Goal: Task Accomplishment & Management: Use online tool/utility

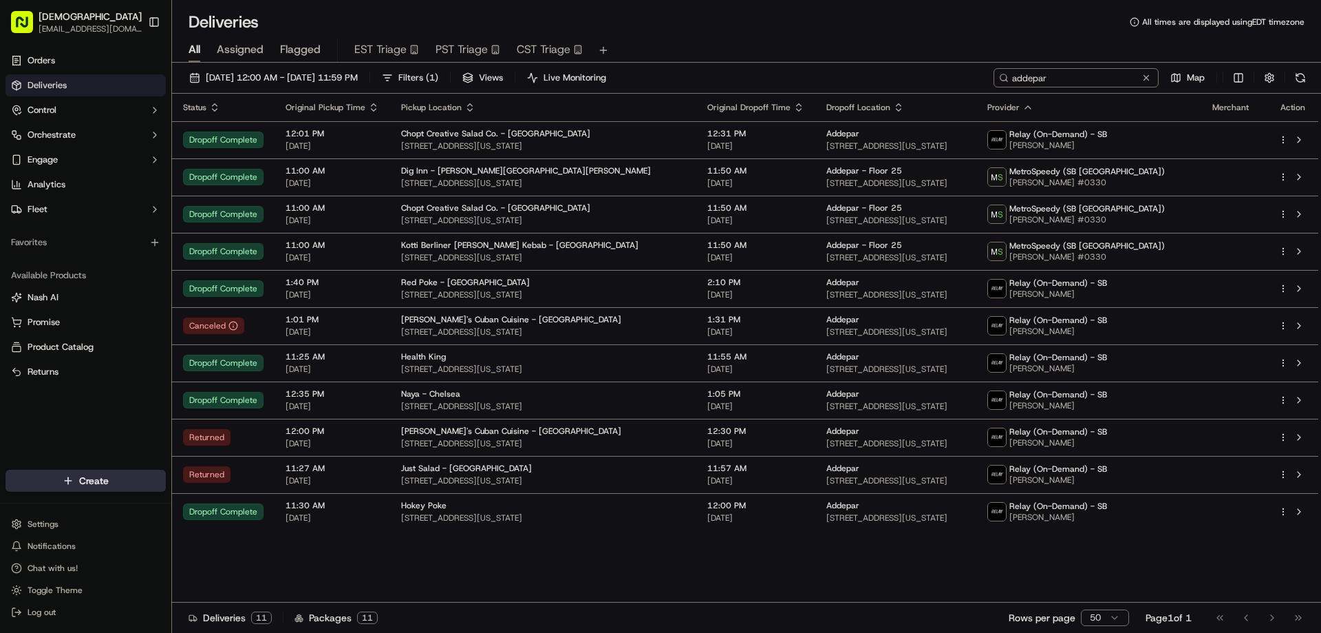
click at [1075, 82] on input "addepar" at bounding box center [1076, 77] width 165 height 19
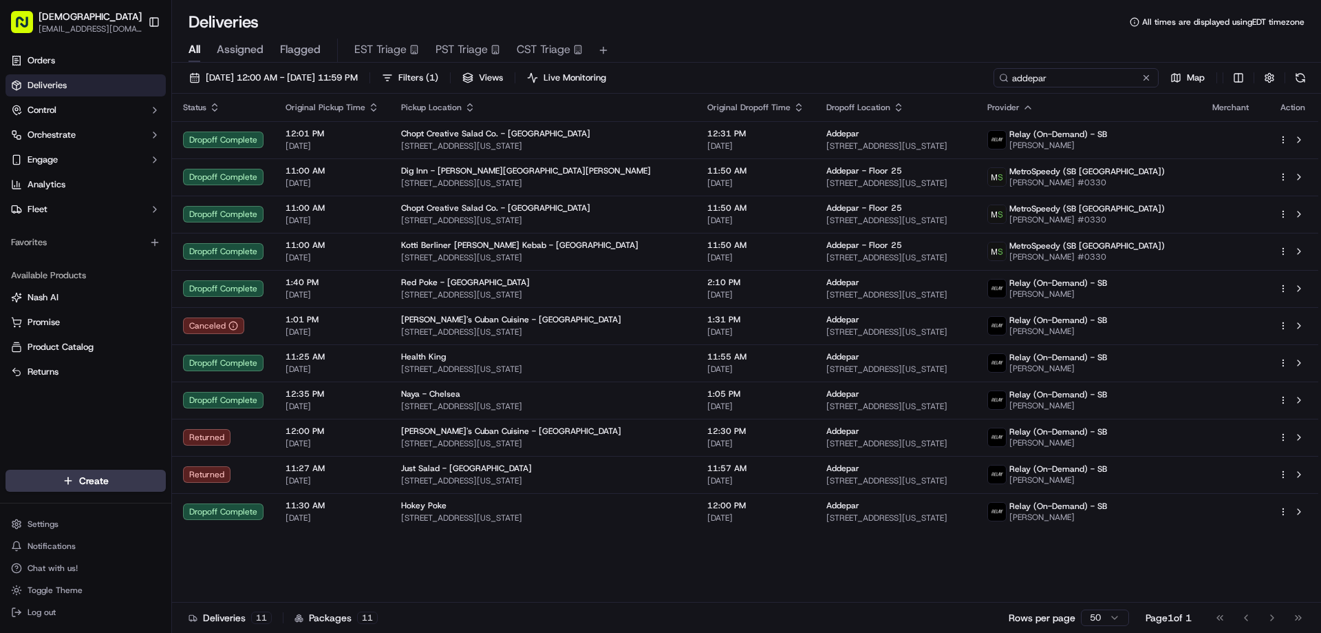
click at [1100, 80] on input "addepar" at bounding box center [1076, 77] width 165 height 19
paste input "BL09182535752"
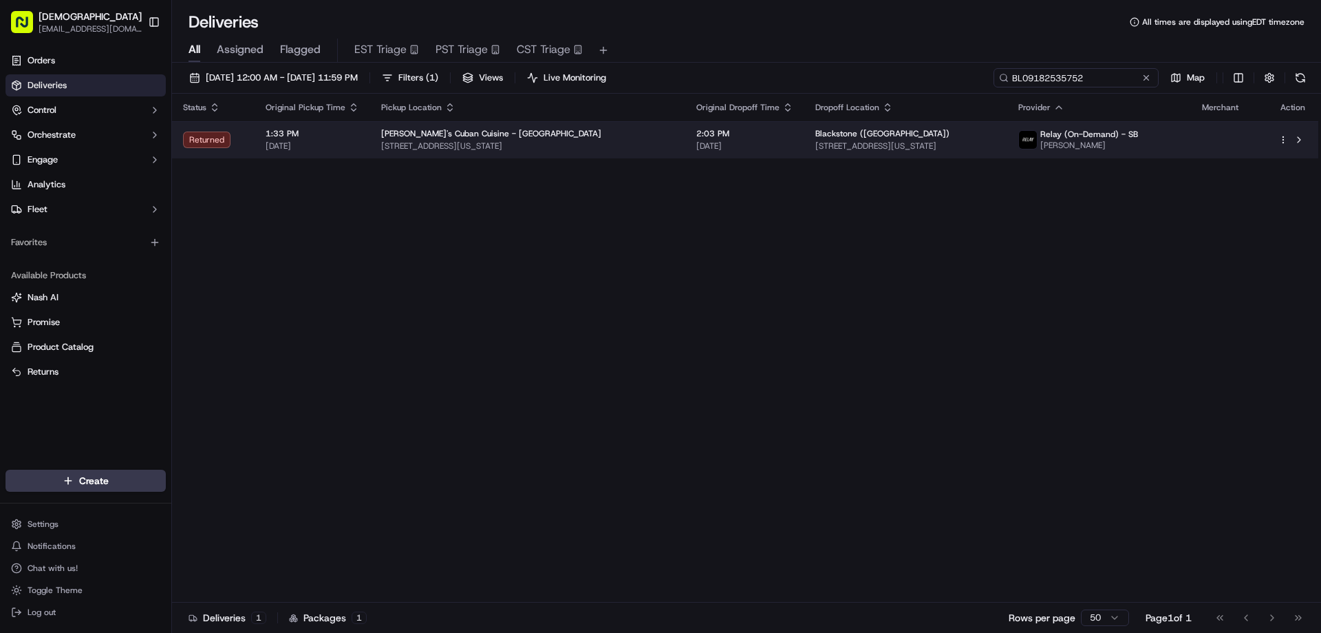
type input "BL09182535752"
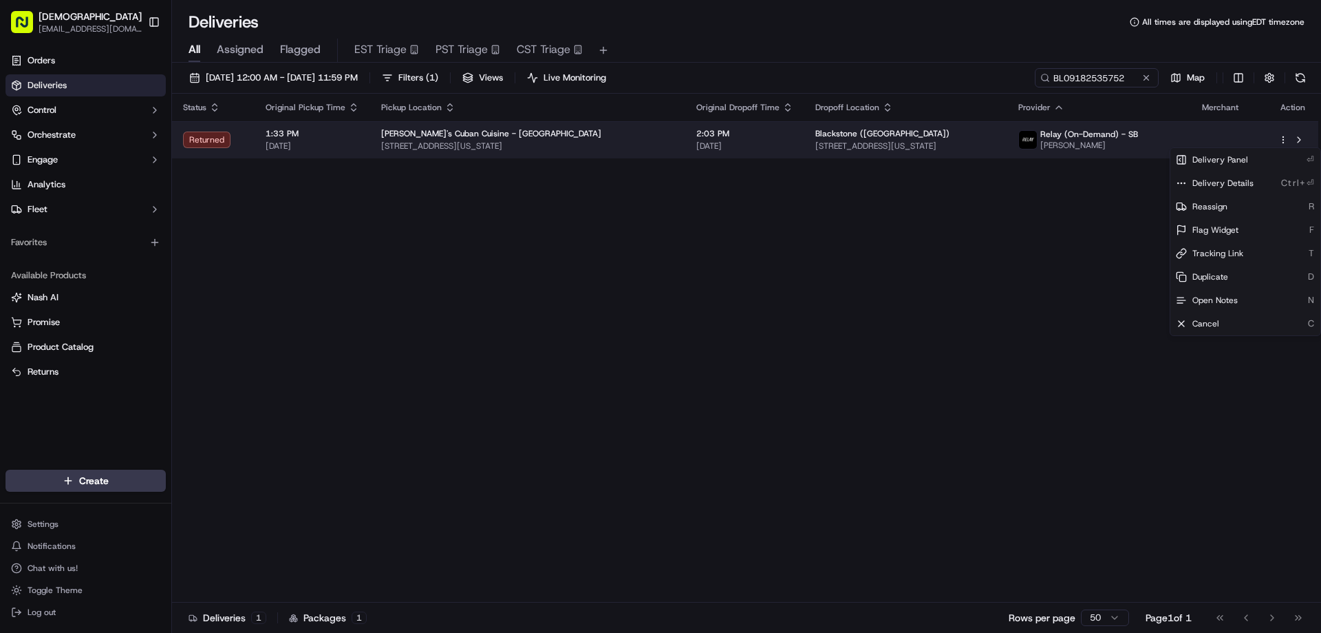
click at [1286, 136] on html "Sharebite [EMAIL_ADDRESS][DOMAIN_NAME] Toggle Sidebar Orders Deliveries Control…" at bounding box center [660, 316] width 1321 height 633
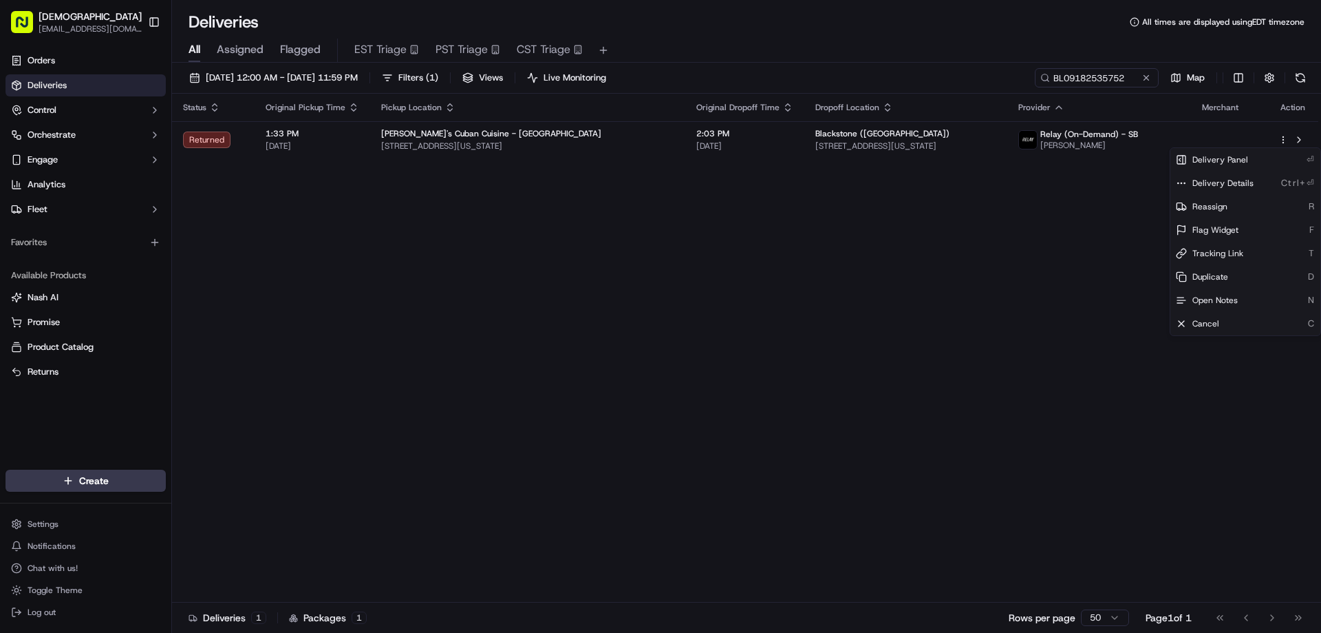
click at [1109, 208] on html "Sharebite [EMAIL_ADDRESS][DOMAIN_NAME] Toggle Sidebar Orders Deliveries Control…" at bounding box center [660, 316] width 1321 height 633
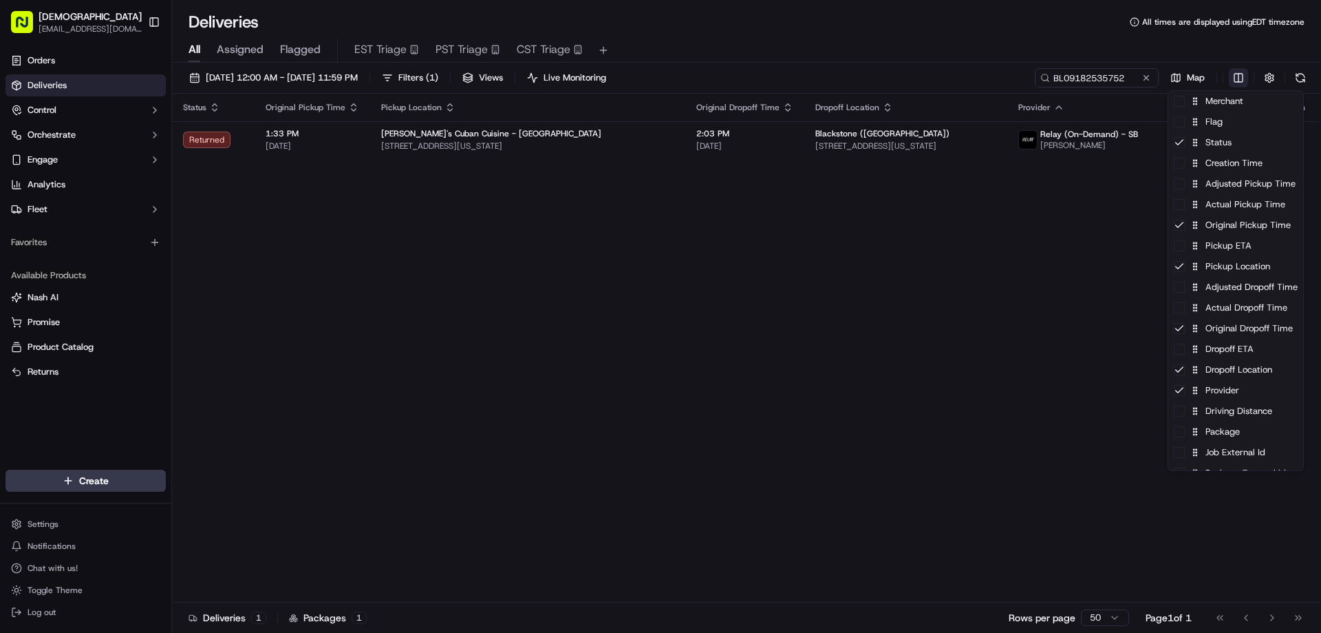
click at [1240, 76] on html "Sharebite [EMAIL_ADDRESS][DOMAIN_NAME] Toggle Sidebar Orders Deliveries Control…" at bounding box center [660, 316] width 1321 height 633
click at [1098, 175] on html "Sharebite [EMAIL_ADDRESS][DOMAIN_NAME] Toggle Sidebar Orders Deliveries Control…" at bounding box center [660, 316] width 1321 height 633
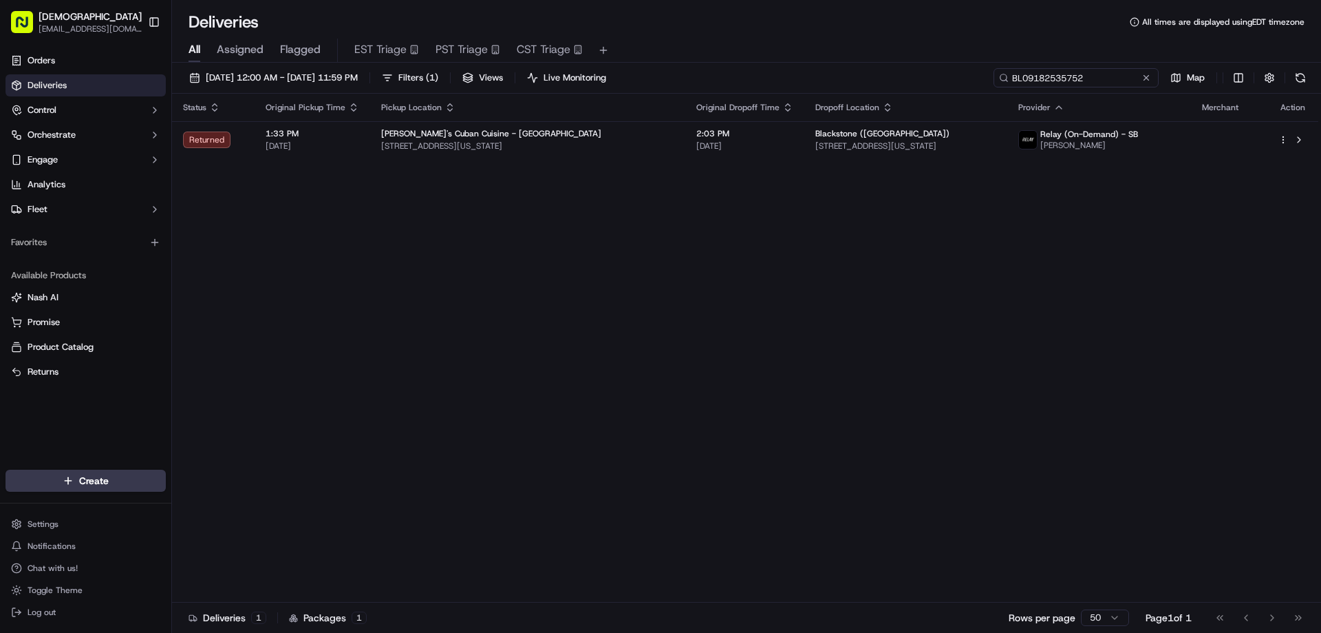
click at [1098, 80] on input "BL09182535752" at bounding box center [1076, 77] width 165 height 19
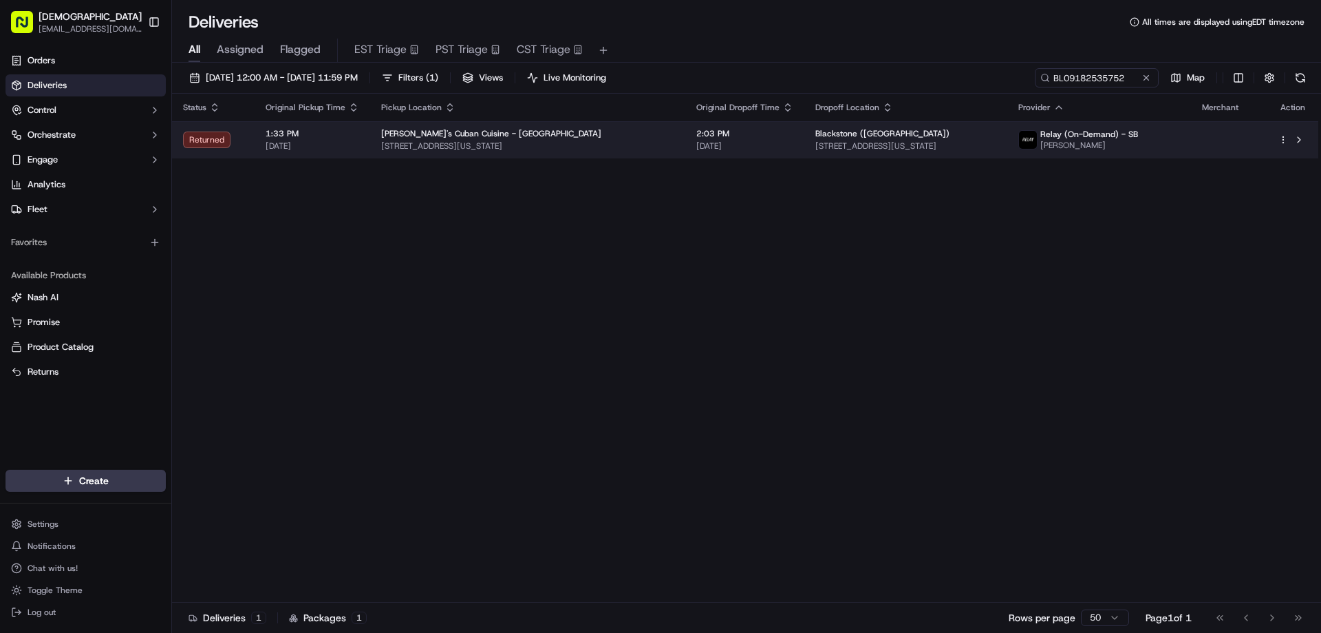
click at [1285, 142] on html "Sharebite [EMAIL_ADDRESS][DOMAIN_NAME] Toggle Sidebar Orders Deliveries Control…" at bounding box center [660, 316] width 1321 height 633
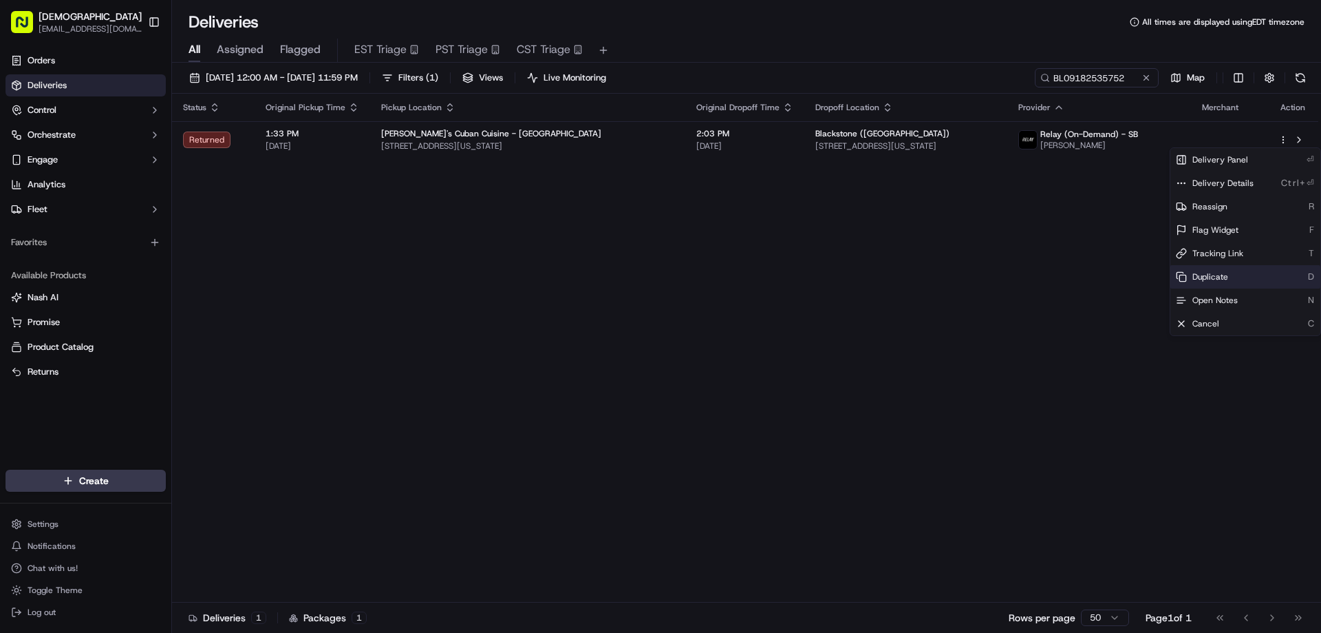
click at [1224, 278] on span "Duplicate" at bounding box center [1211, 276] width 36 height 11
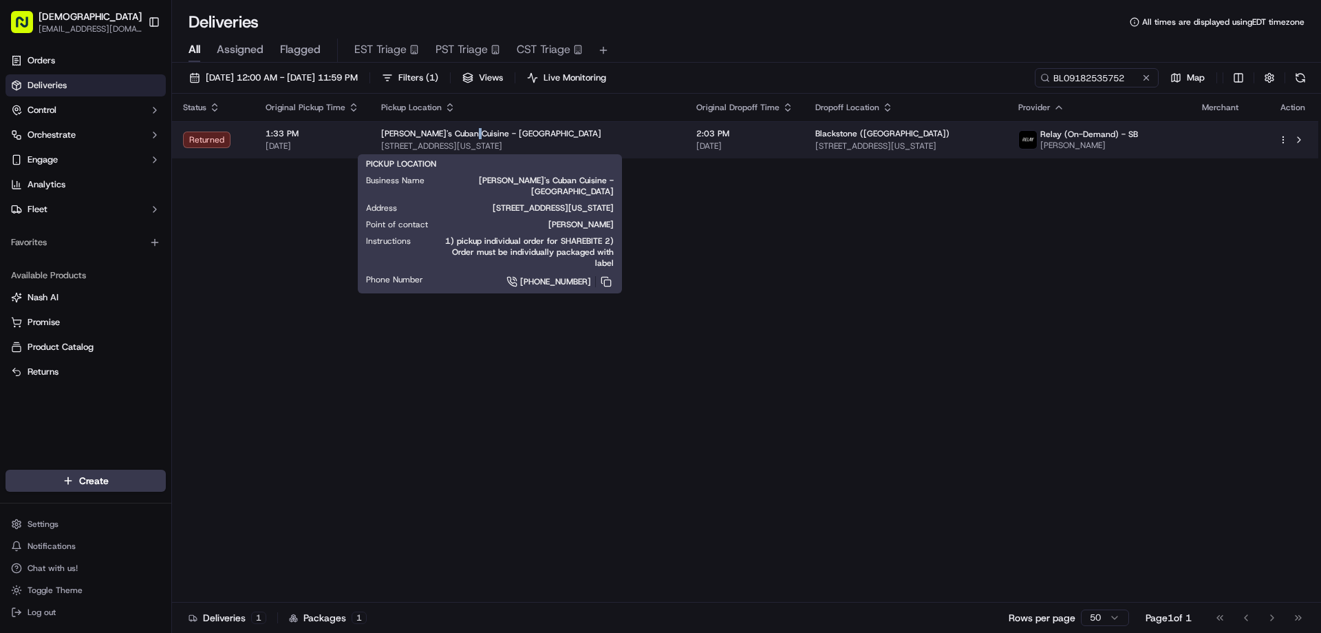
drag, startPoint x: 466, startPoint y: 134, endPoint x: 383, endPoint y: 128, distance: 83.5
click at [383, 128] on html "Sharebite [EMAIL_ADDRESS][DOMAIN_NAME] Toggle Sidebar Orders Deliveries Control…" at bounding box center [660, 316] width 1321 height 633
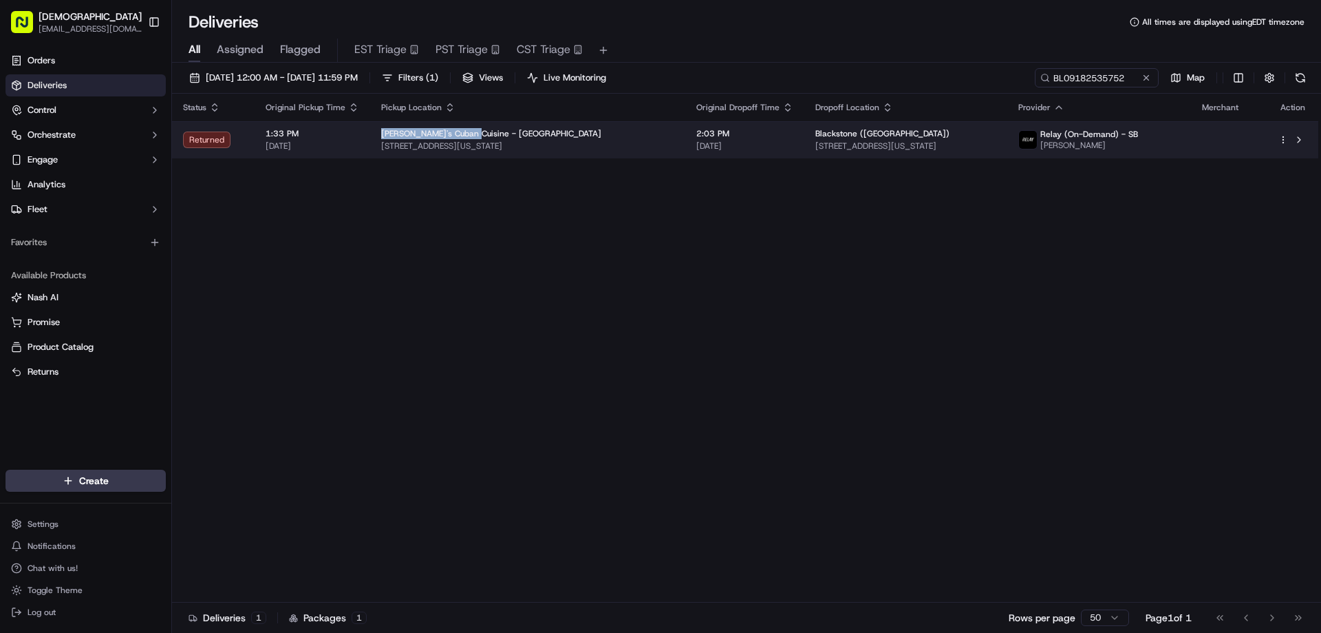
drag, startPoint x: 380, startPoint y: 128, endPoint x: 466, endPoint y: 134, distance: 86.2
click at [466, 134] on span "[PERSON_NAME]'s Cuban Cuisine - [GEOGRAPHIC_DATA]" at bounding box center [491, 133] width 220 height 11
copy span "[PERSON_NAME]'s Cuban Cuisine"
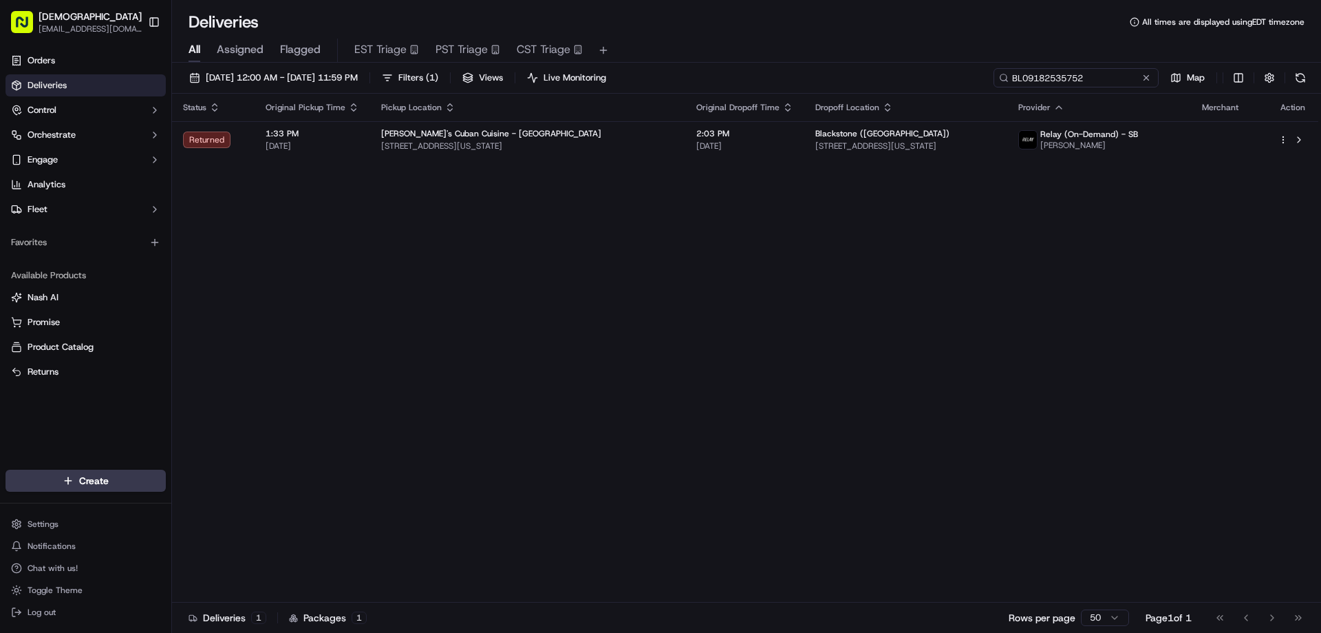
click at [1113, 80] on input "BL09182535752" at bounding box center [1076, 77] width 165 height 19
paste input "[PERSON_NAME]'s Cuban Cuisine"
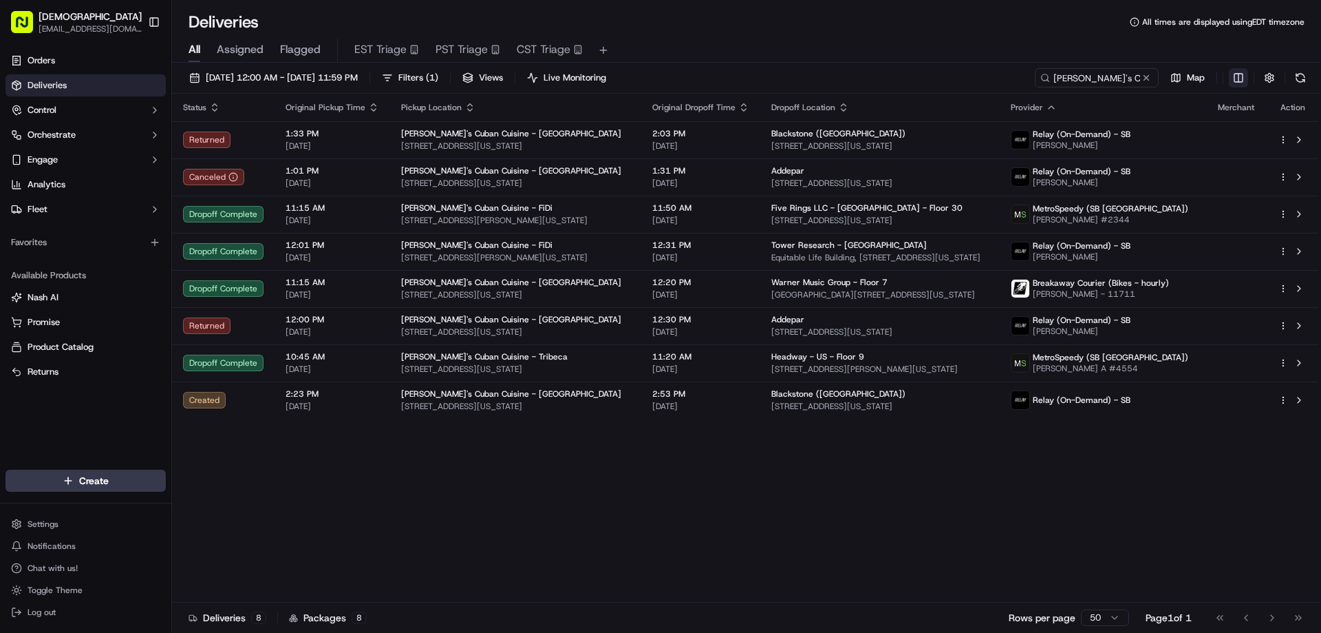
click at [1244, 74] on html "Sharebite [EMAIL_ADDRESS][DOMAIN_NAME] Toggle Sidebar Orders Deliveries Control…" at bounding box center [660, 316] width 1321 height 633
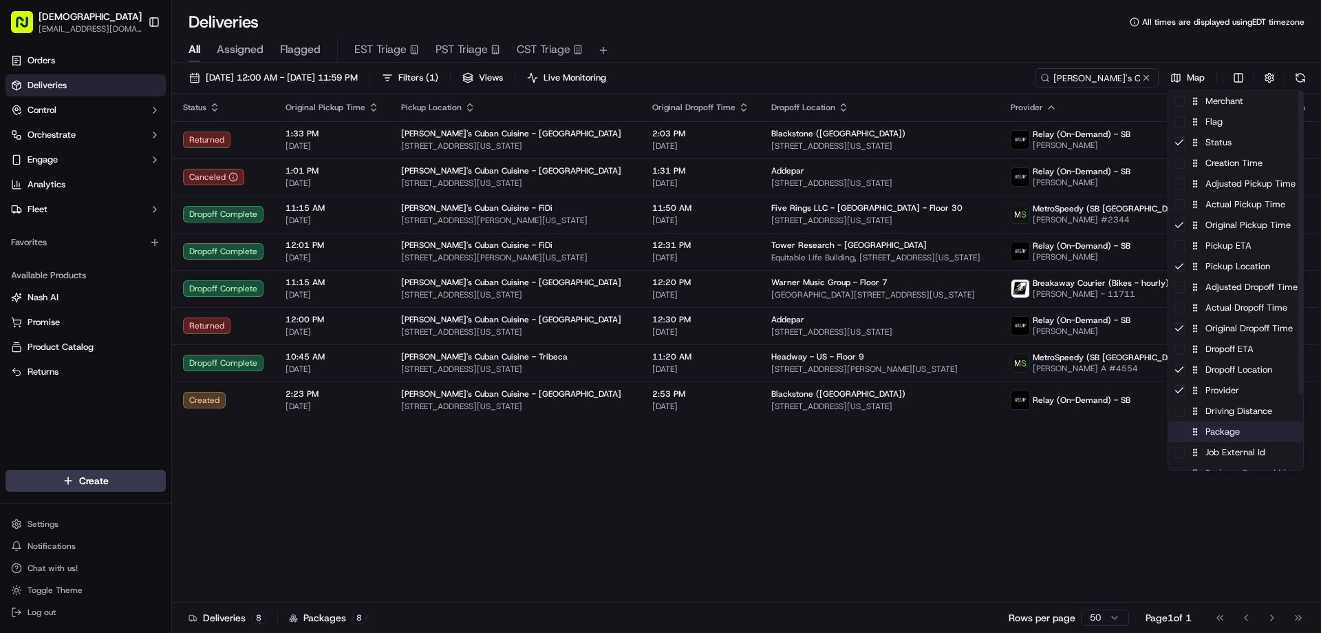
click at [1221, 438] on div "Package" at bounding box center [1236, 431] width 135 height 21
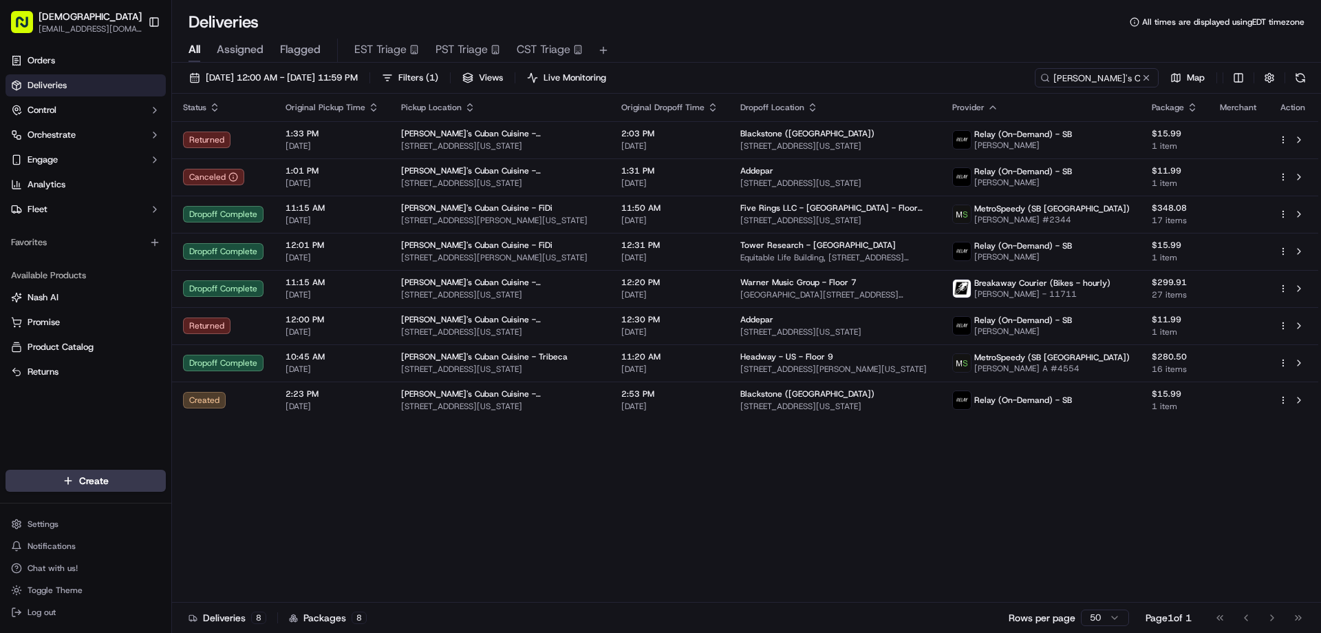
click at [683, 512] on html "Sharebite [EMAIL_ADDRESS][DOMAIN_NAME] Toggle Sidebar Orders Deliveries Control…" at bounding box center [660, 316] width 1321 height 633
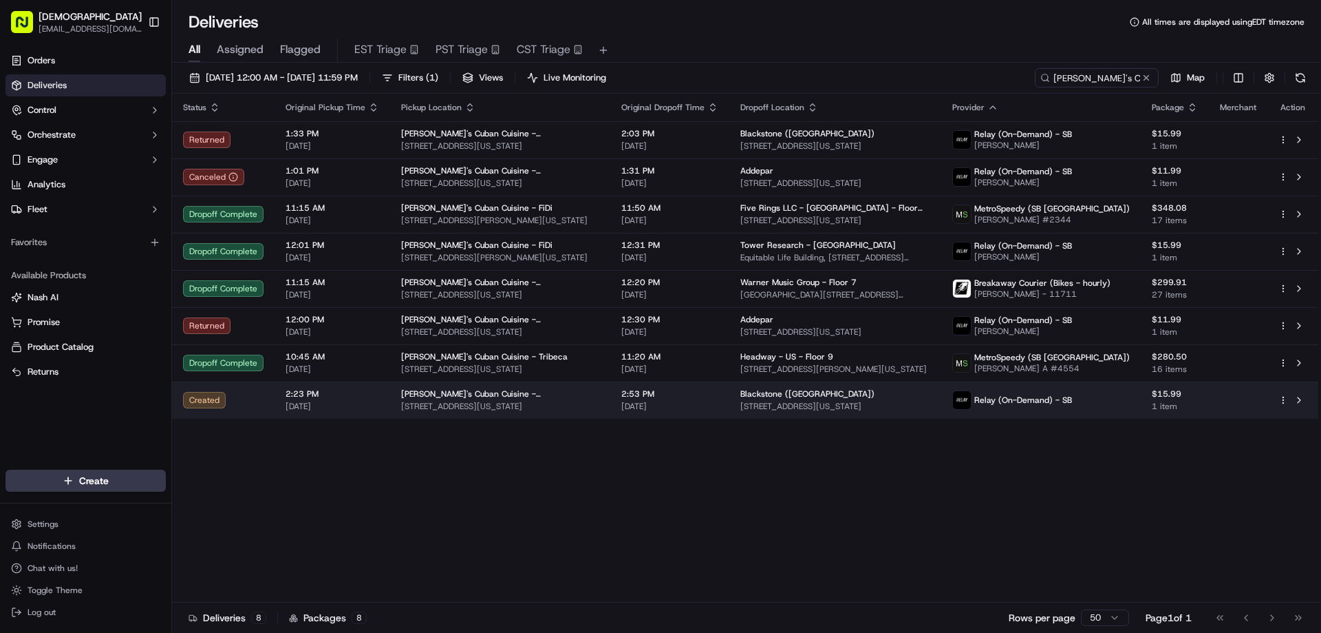
click at [610, 411] on td "2:53 PM [DATE]" at bounding box center [669, 399] width 119 height 37
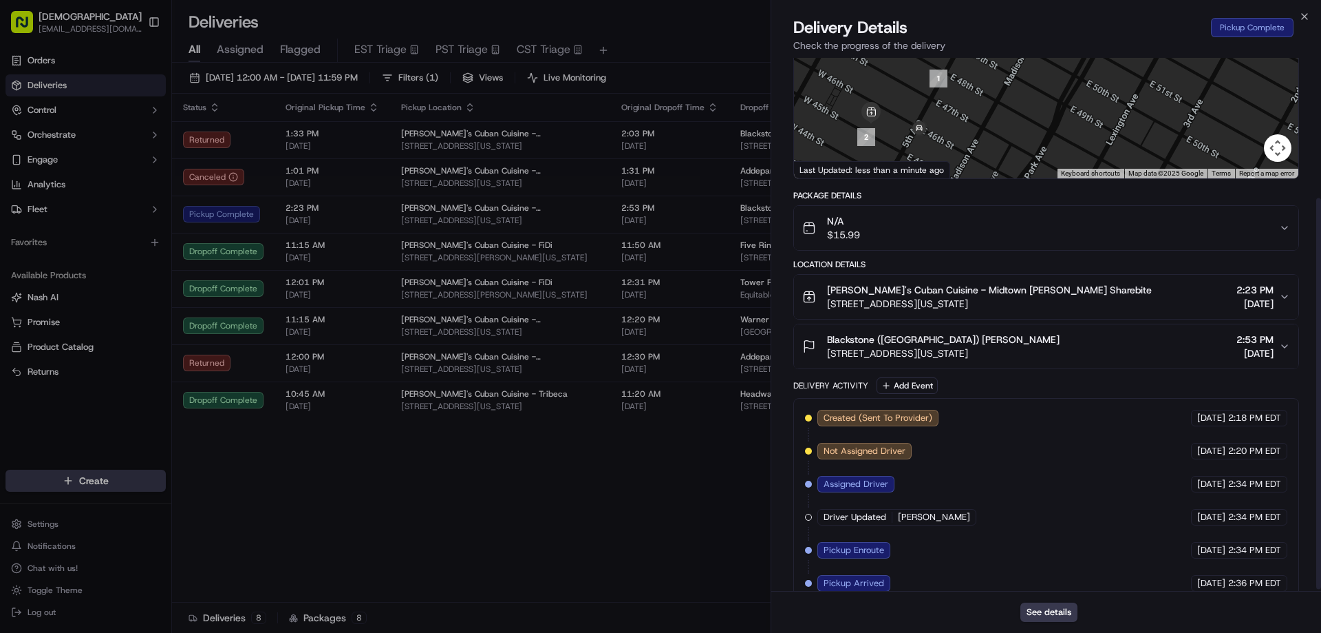
scroll to position [193, 0]
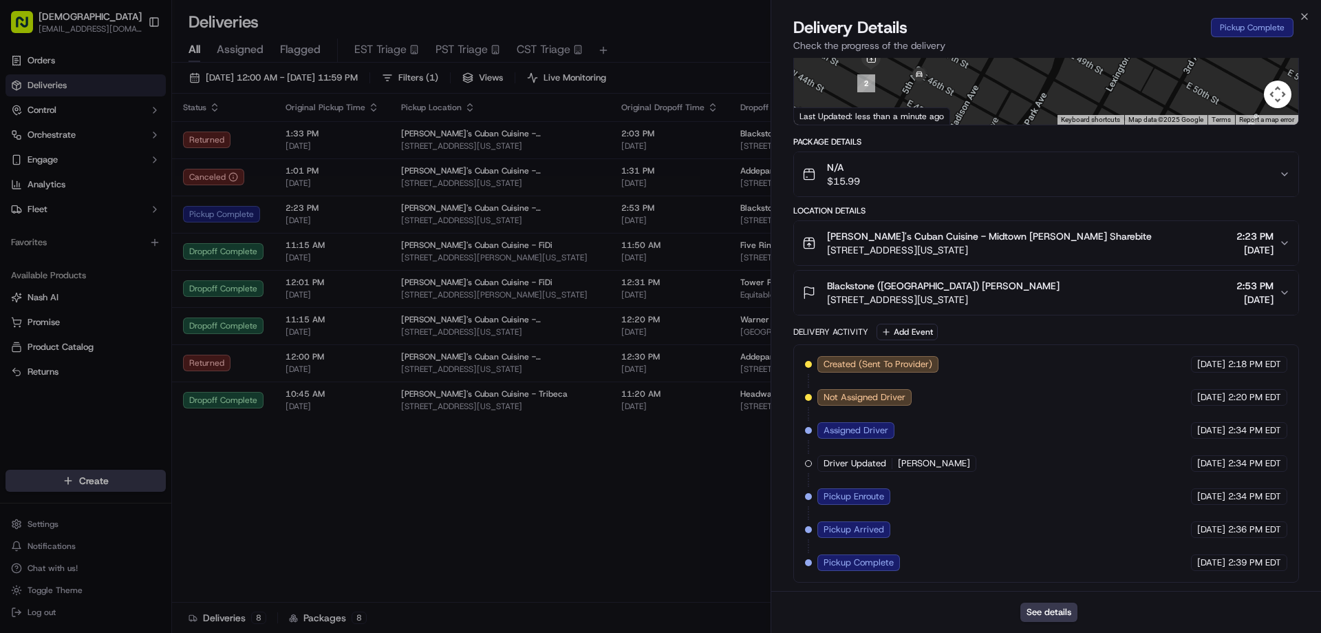
drag, startPoint x: 1034, startPoint y: 249, endPoint x: 829, endPoint y: 249, distance: 205.1
click at [829, 249] on span "[STREET_ADDRESS][US_STATE]" at bounding box center [989, 250] width 325 height 14
copy span "[STREET_ADDRESS][US_STATE]"
drag, startPoint x: 989, startPoint y: 299, endPoint x: 827, endPoint y: 298, distance: 161.7
click at [827, 298] on div "Blackstone ([GEOGRAPHIC_DATA]) [PERSON_NAME] [STREET_ADDRESS][US_STATE] 2:53 PM…" at bounding box center [1041, 293] width 477 height 28
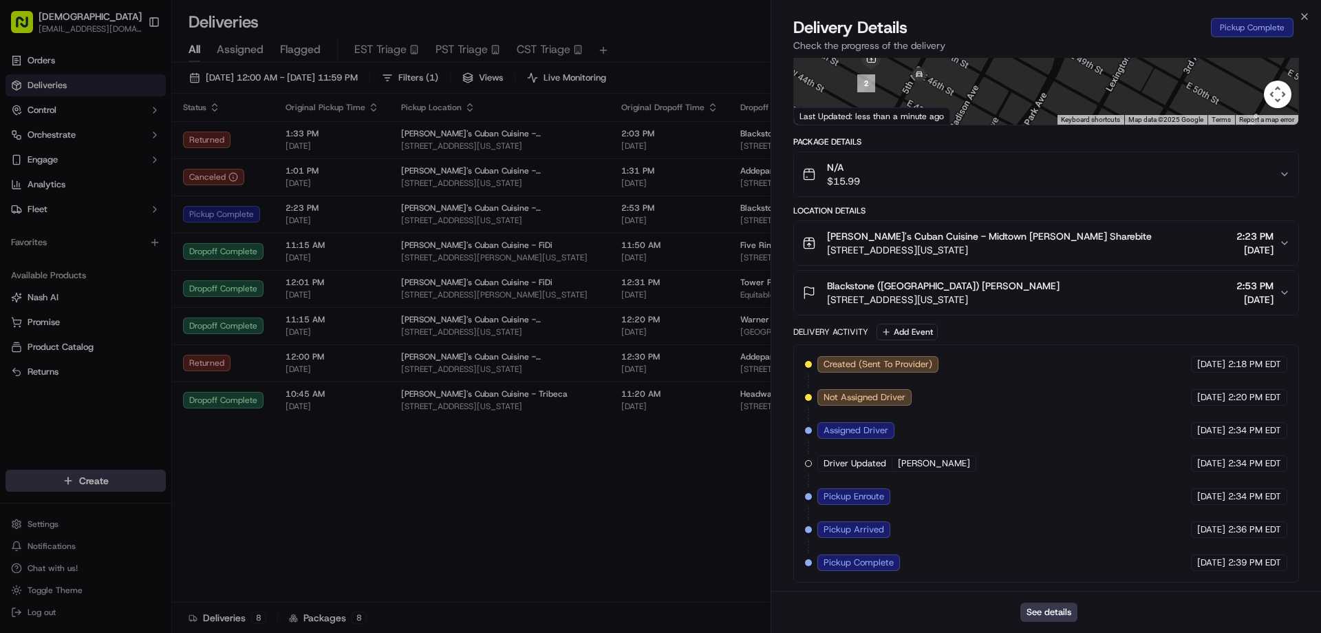
copy span "[STREET_ADDRESS][US_STATE]"
drag, startPoint x: 544, startPoint y: 520, endPoint x: 560, endPoint y: 479, distance: 43.3
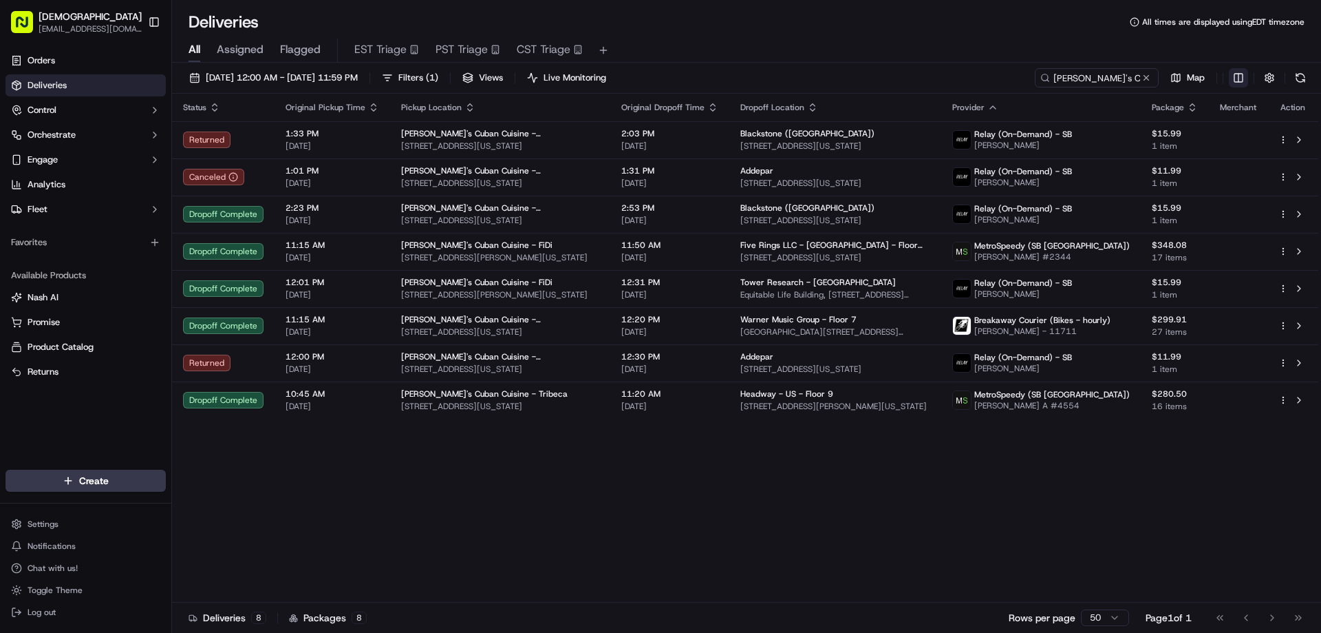
click at [1233, 74] on html "Sharebite [EMAIL_ADDRESS][DOMAIN_NAME] Toggle Sidebar Orders Deliveries Control…" at bounding box center [660, 316] width 1321 height 633
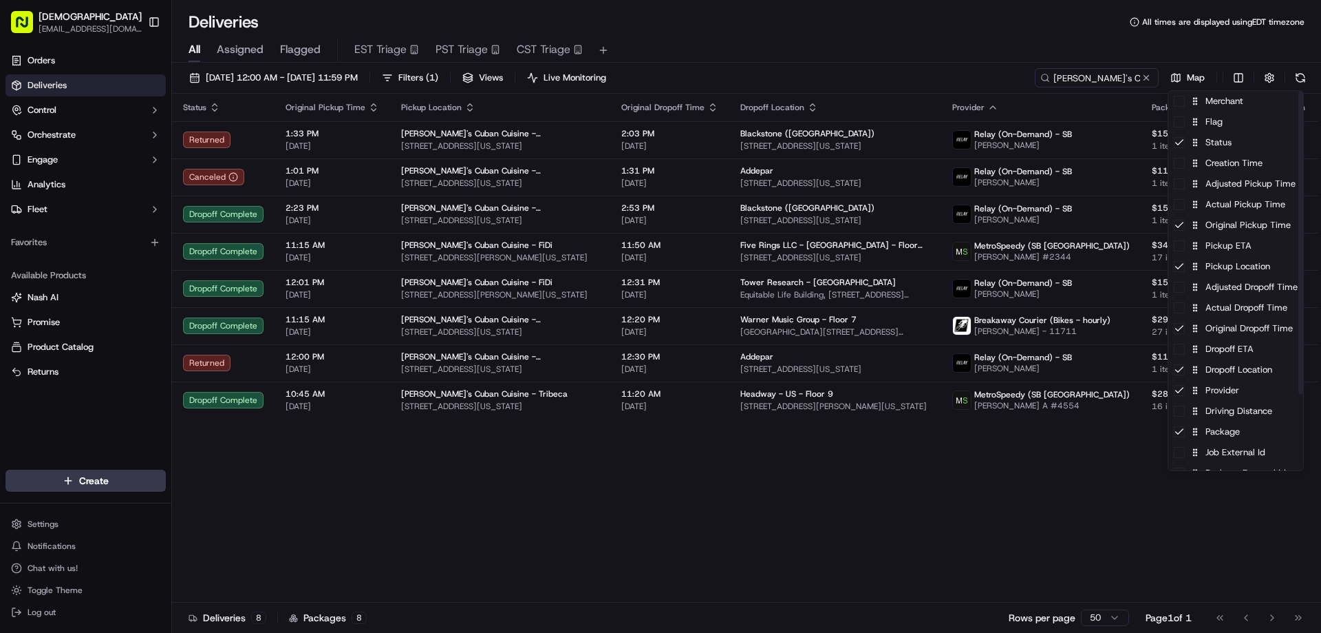
click at [1003, 480] on html "Sharebite [EMAIL_ADDRESS][DOMAIN_NAME] Toggle Sidebar Orders Deliveries Control…" at bounding box center [660, 316] width 1321 height 633
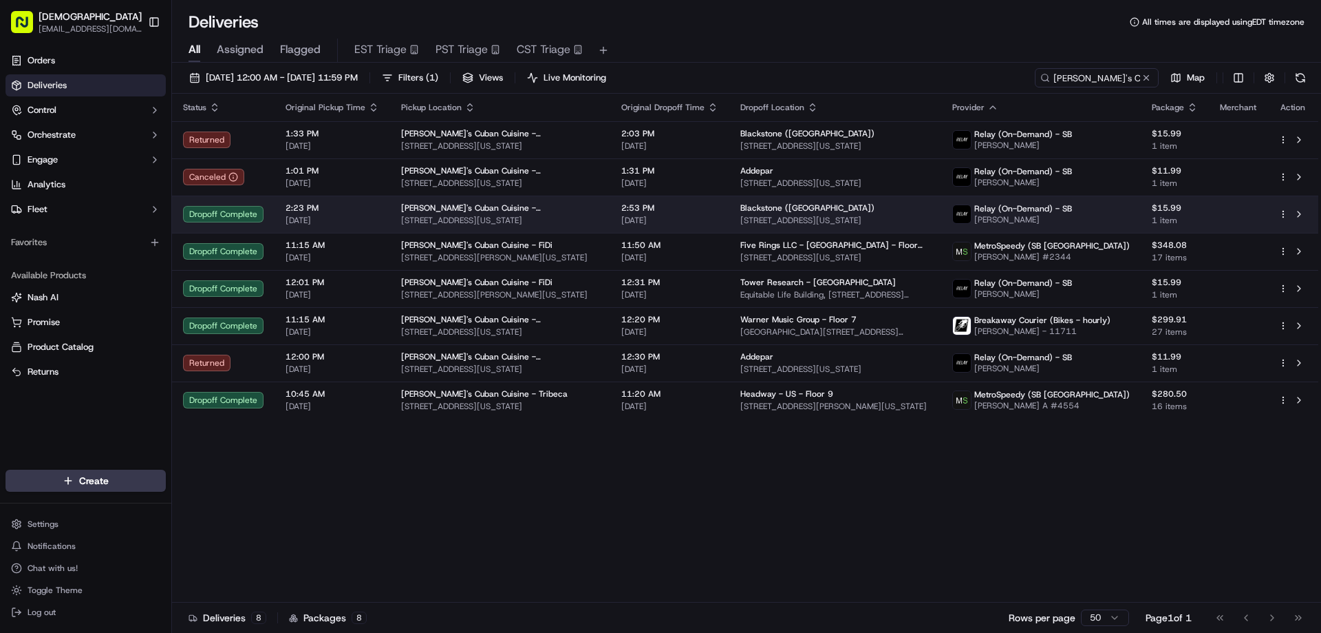
click at [551, 210] on div "[PERSON_NAME]'s Cuban Cuisine - [GEOGRAPHIC_DATA]" at bounding box center [500, 207] width 198 height 11
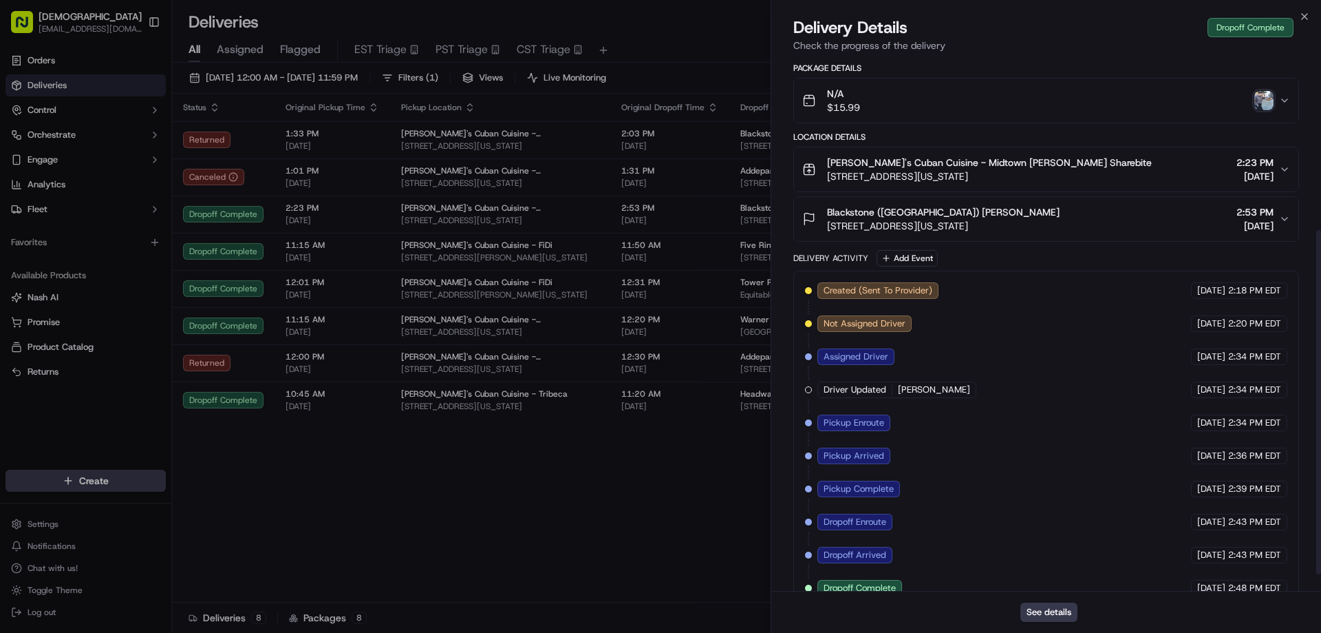
scroll to position [292, 0]
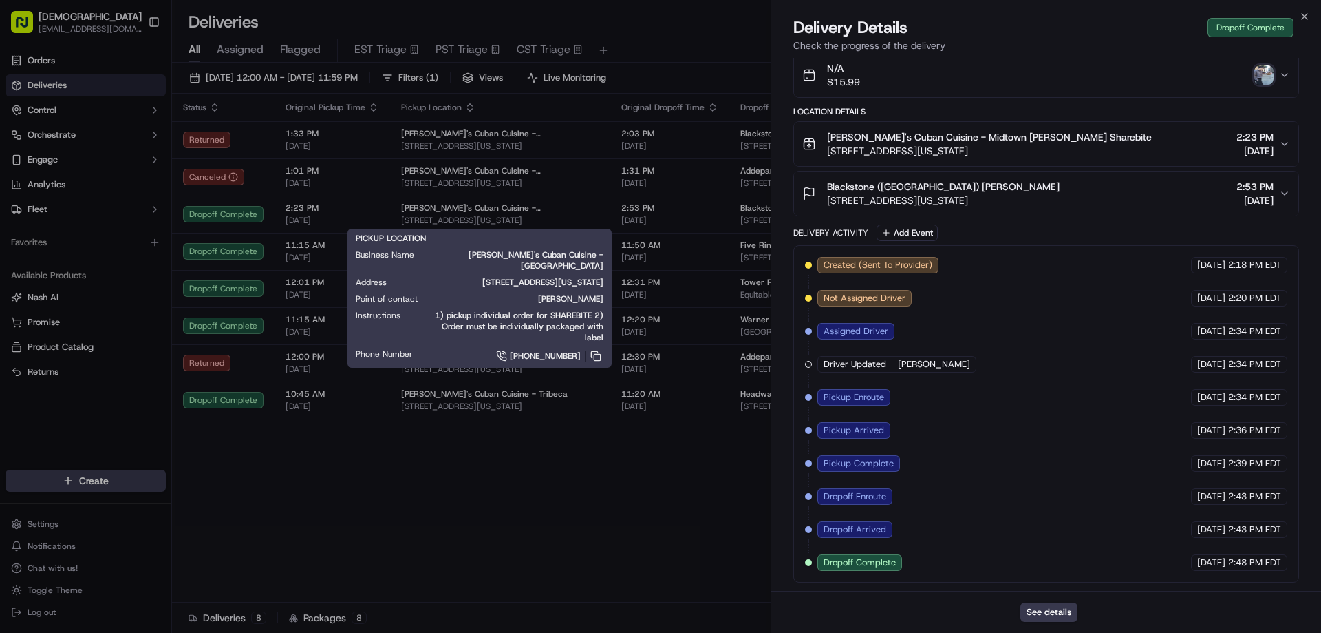
click at [1266, 76] on img "button" at bounding box center [1264, 74] width 19 height 19
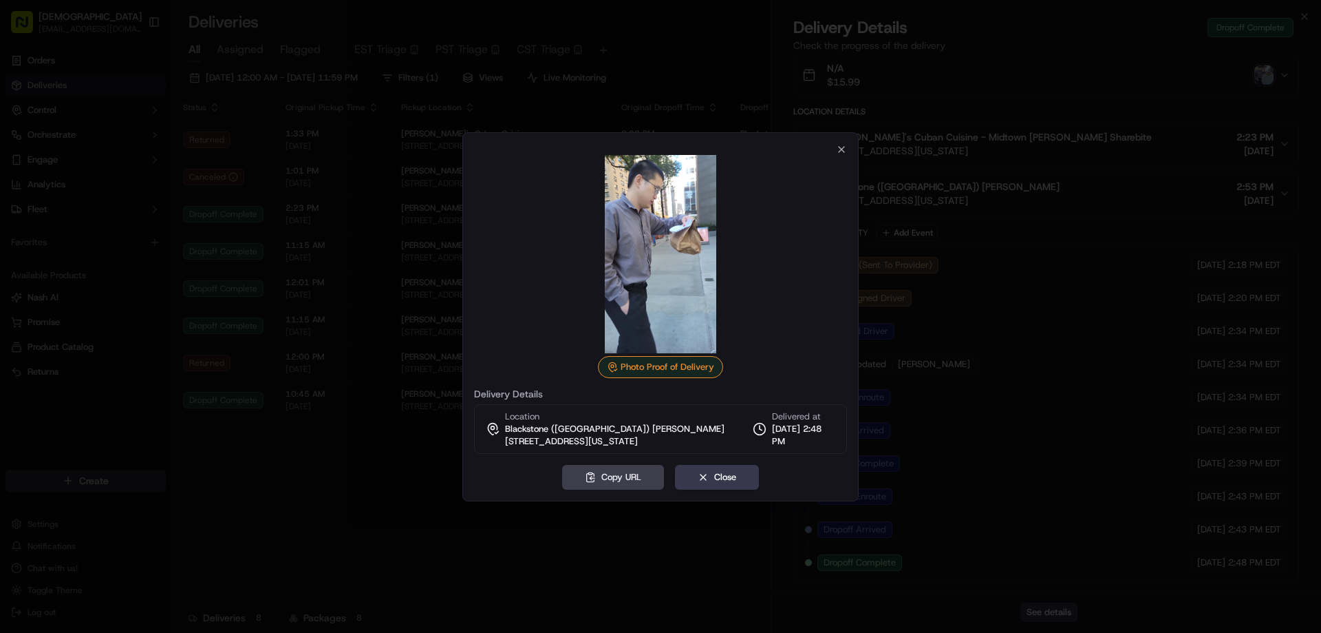
click at [652, 547] on div at bounding box center [660, 316] width 1321 height 633
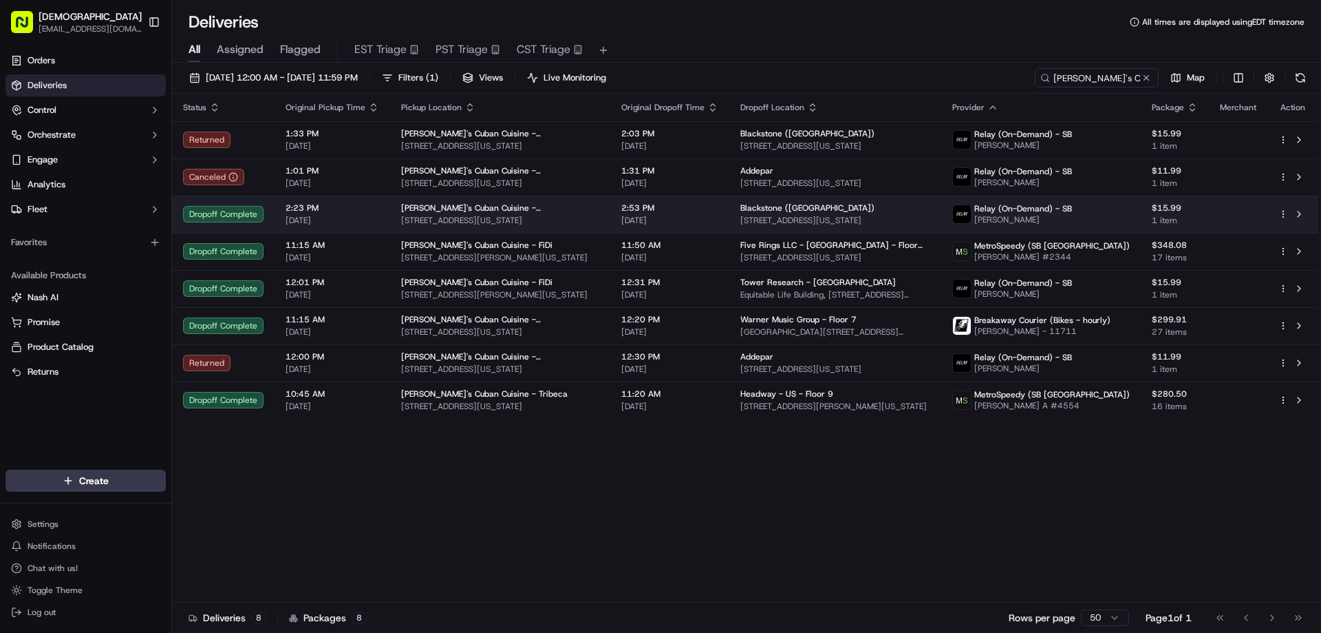
click at [629, 211] on span "2:53 PM" at bounding box center [670, 207] width 97 height 11
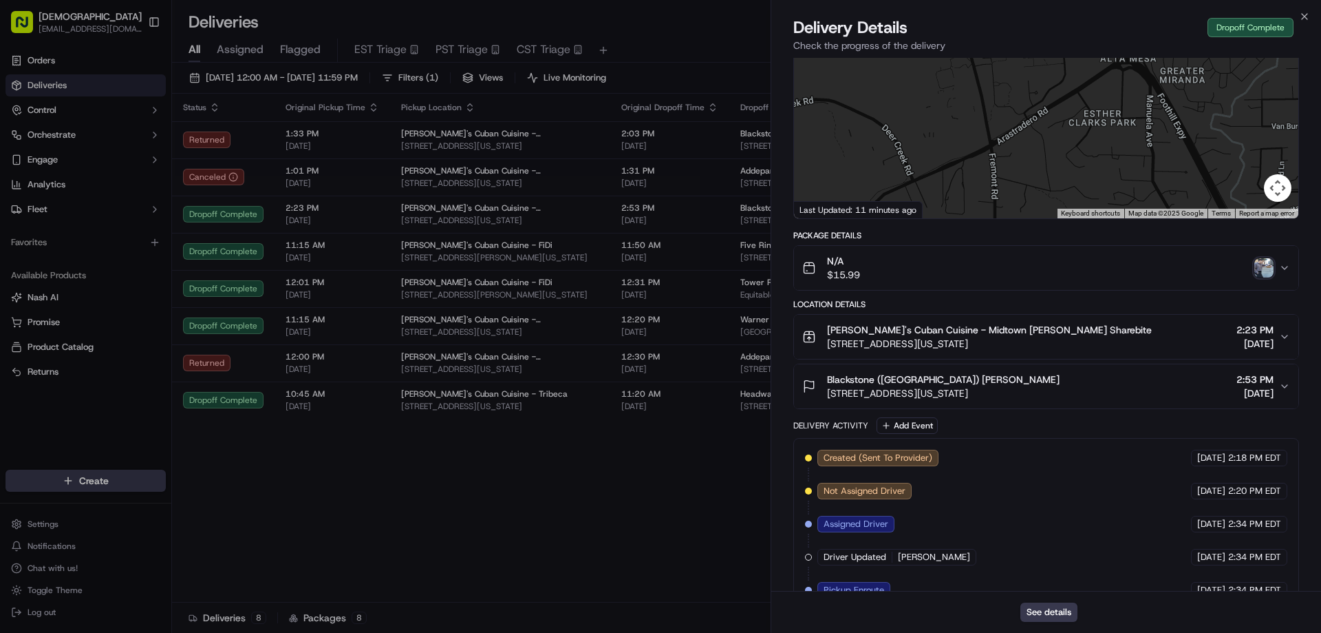
scroll to position [0, 0]
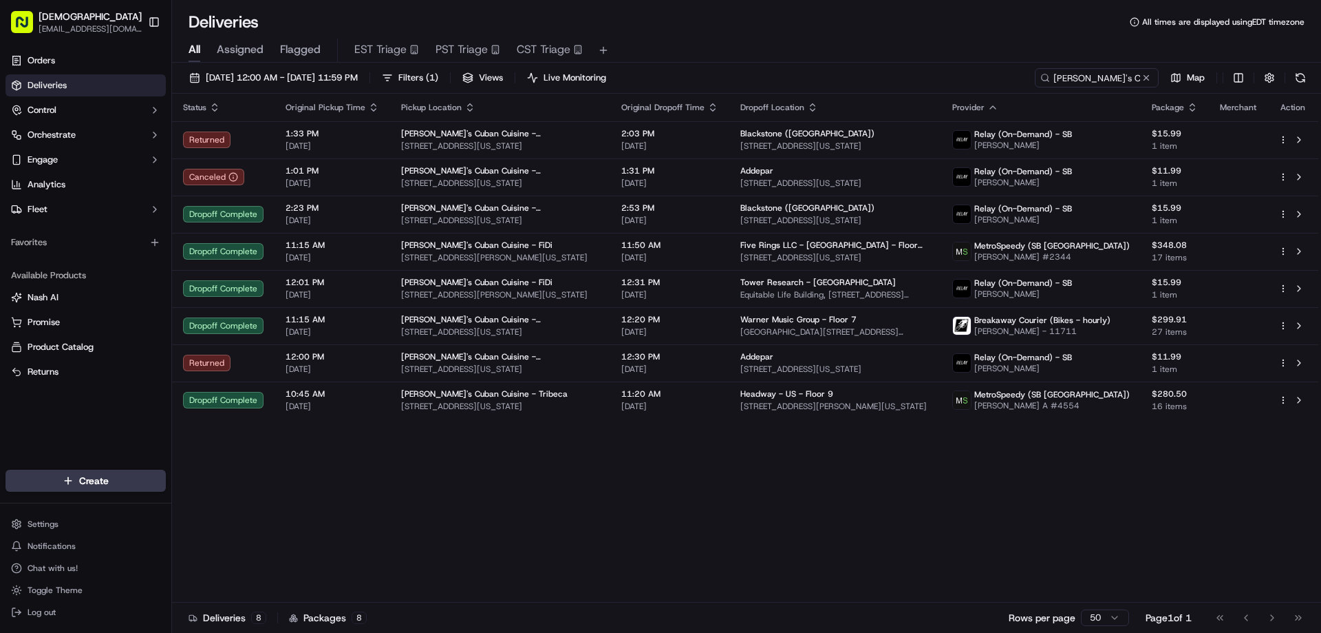
click at [922, 504] on div "Status Original Pickup Time Pickup Location Original Dropoff Time Dropoff Locat…" at bounding box center [745, 348] width 1147 height 509
click at [1092, 78] on input "[PERSON_NAME]'s Cuban Cuisine" at bounding box center [1076, 77] width 165 height 19
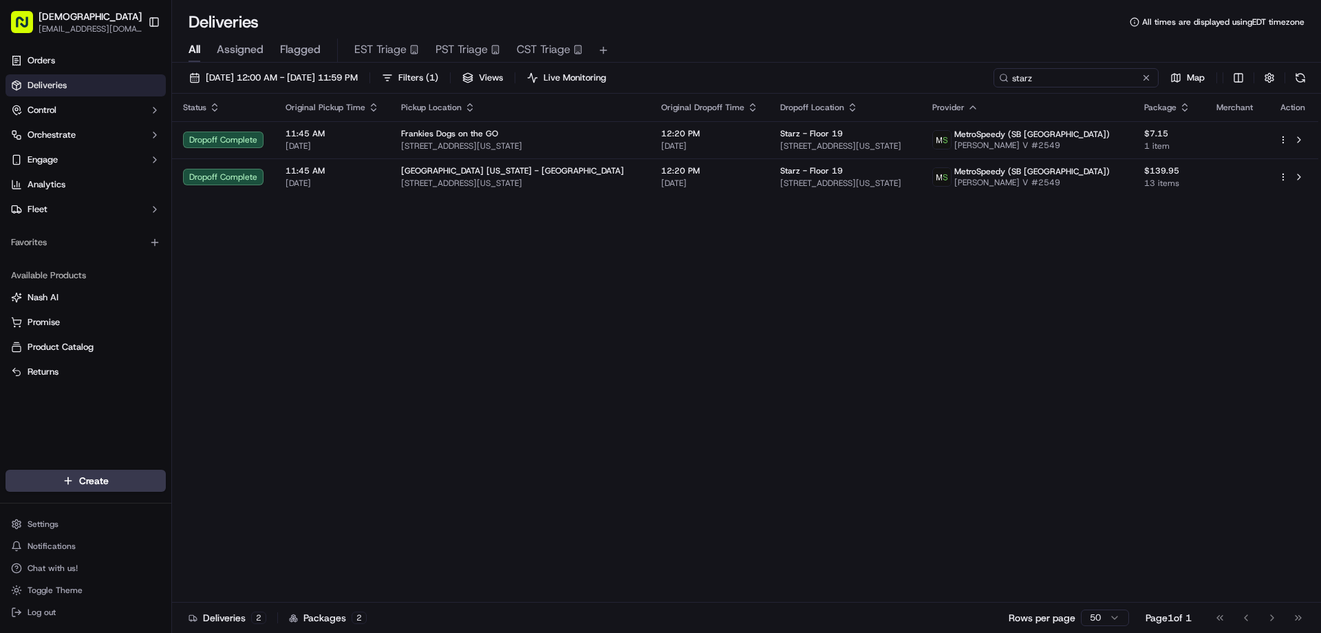
click at [1053, 79] on input "starz" at bounding box center [1076, 77] width 165 height 19
type input "starz"
click at [438, 76] on span "Filters ( 1 )" at bounding box center [419, 78] width 40 height 12
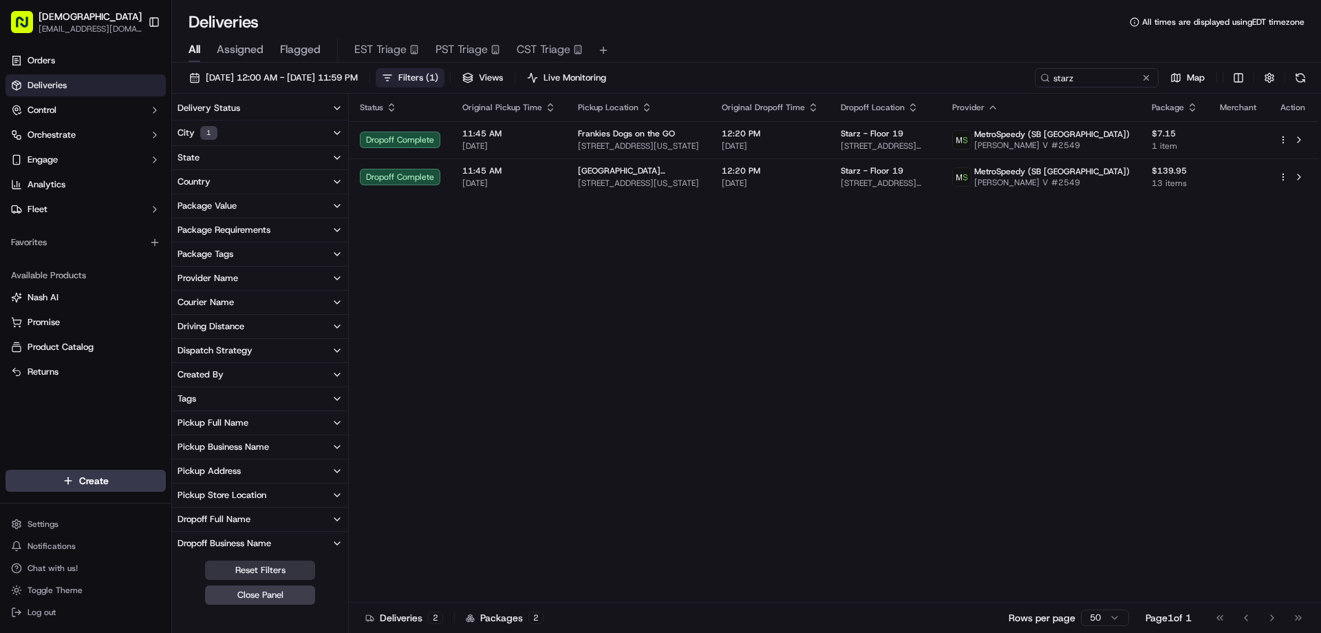
click at [255, 561] on button "Reset Filters" at bounding box center [260, 569] width 110 height 19
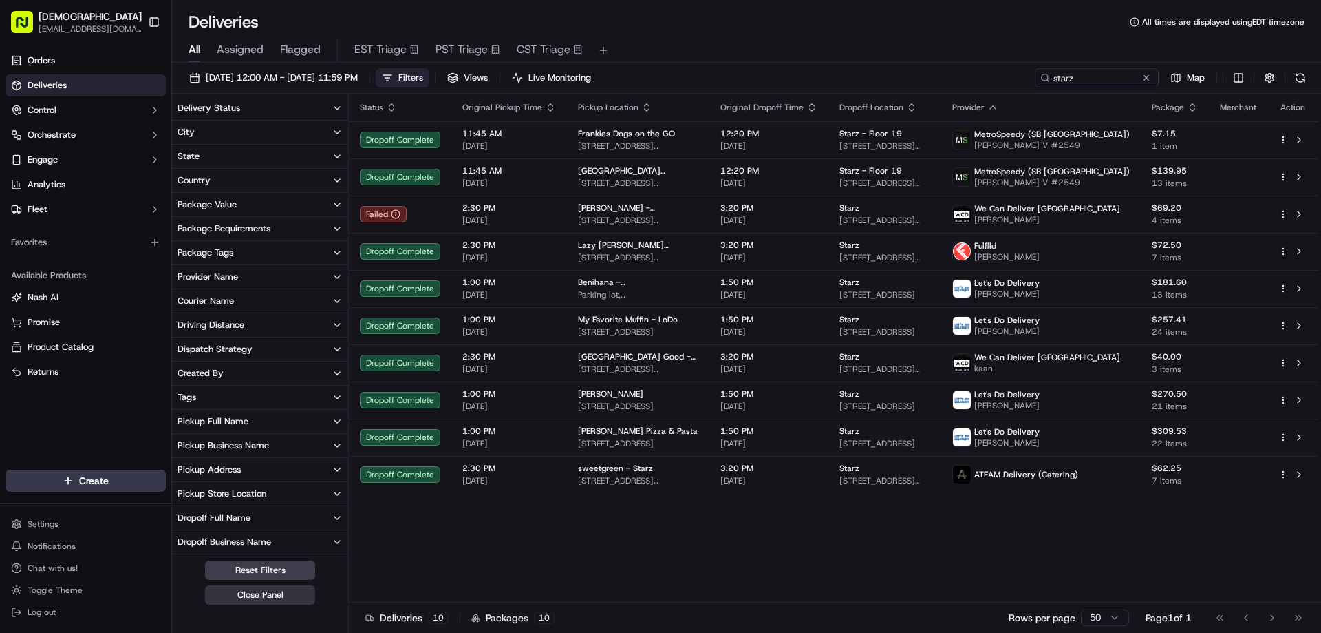
click at [265, 593] on button "Close Panel" at bounding box center [260, 594] width 110 height 19
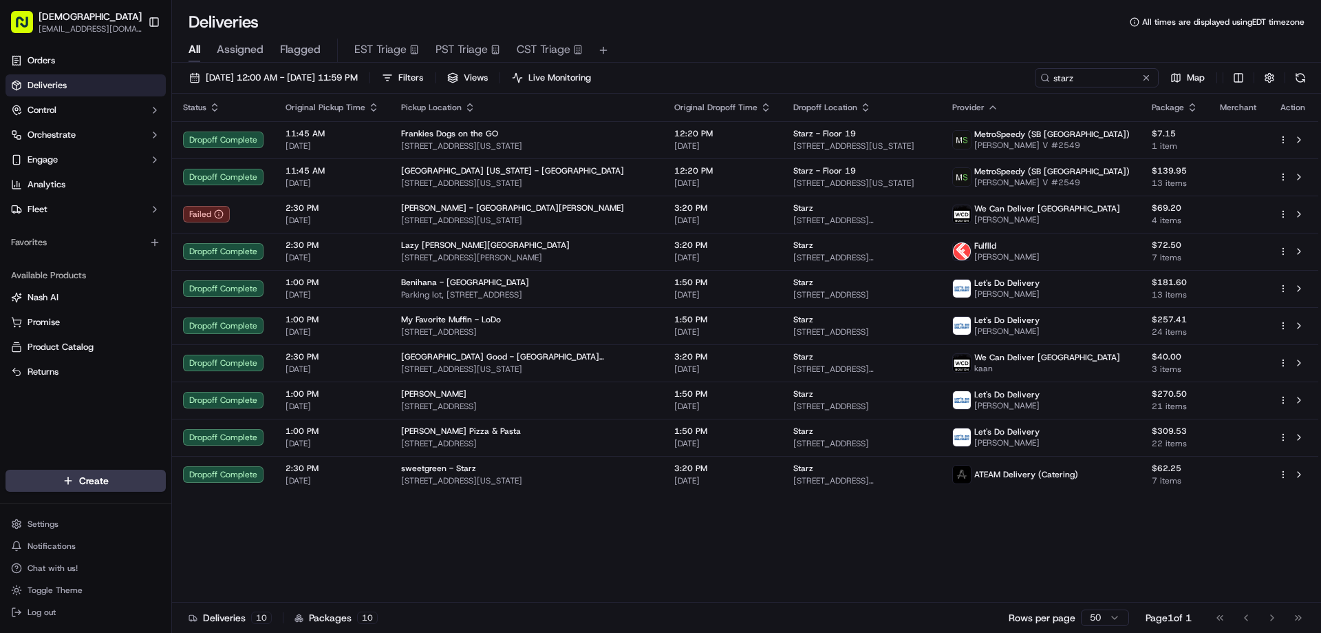
click at [557, 532] on div "Status Original Pickup Time Pickup Location Original Dropoff Time Dropoff Locat…" at bounding box center [745, 348] width 1147 height 509
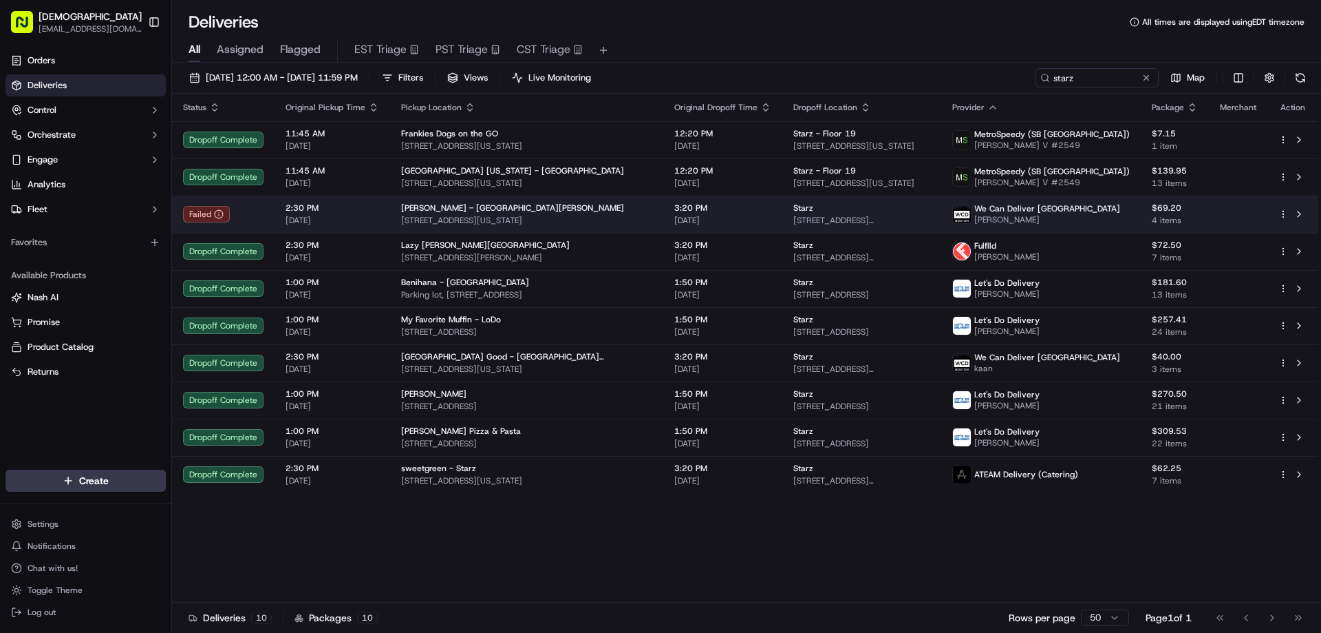
click at [531, 213] on div "[PERSON_NAME] - [GEOGRAPHIC_DATA][PERSON_NAME] [STREET_ADDRESS][US_STATE]" at bounding box center [526, 213] width 251 height 23
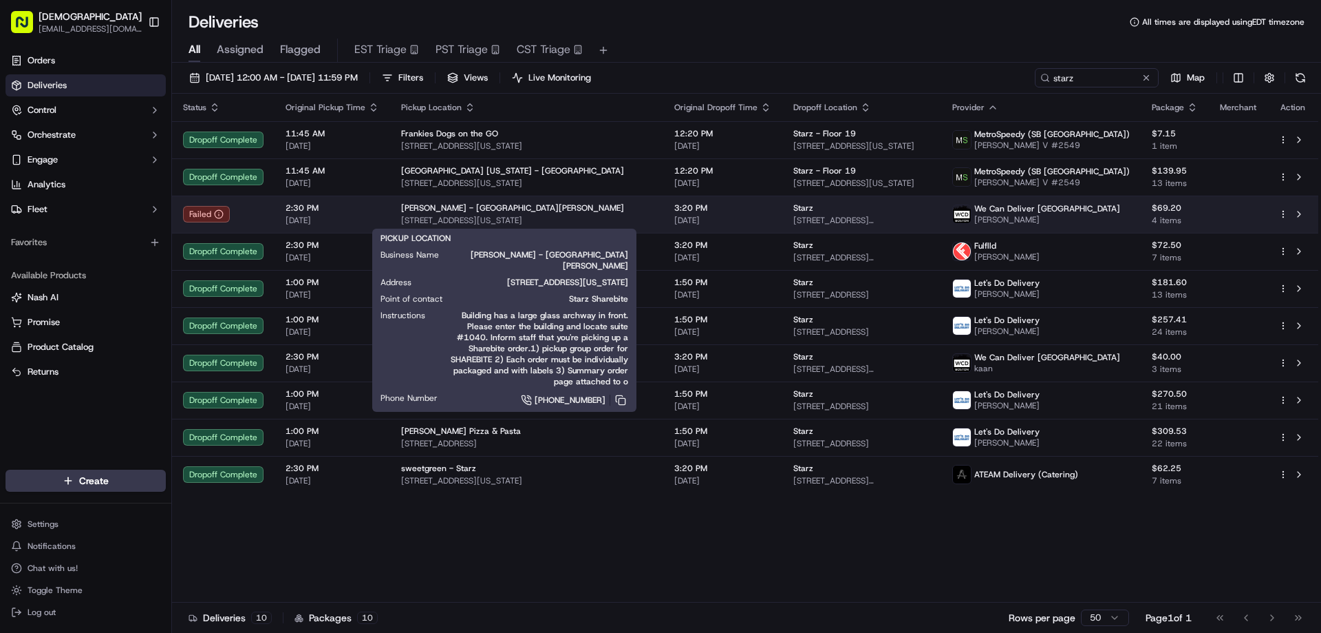
click at [467, 209] on span "[PERSON_NAME] - [GEOGRAPHIC_DATA][PERSON_NAME]" at bounding box center [512, 207] width 223 height 11
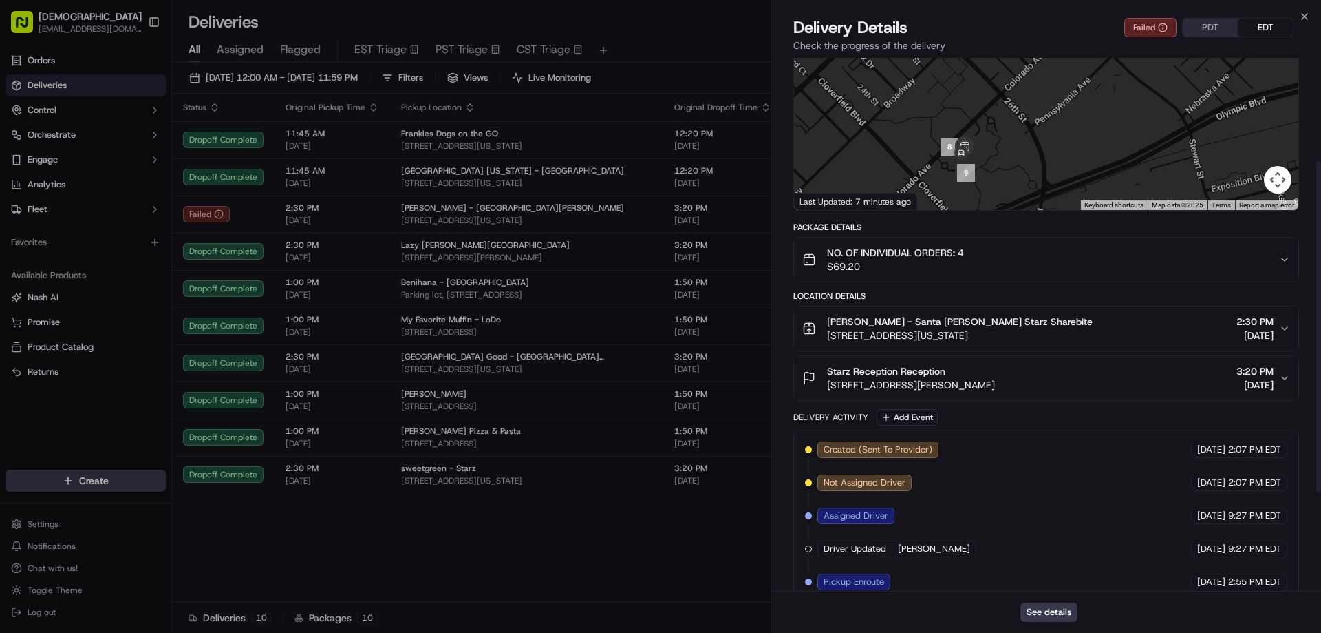
scroll to position [325, 0]
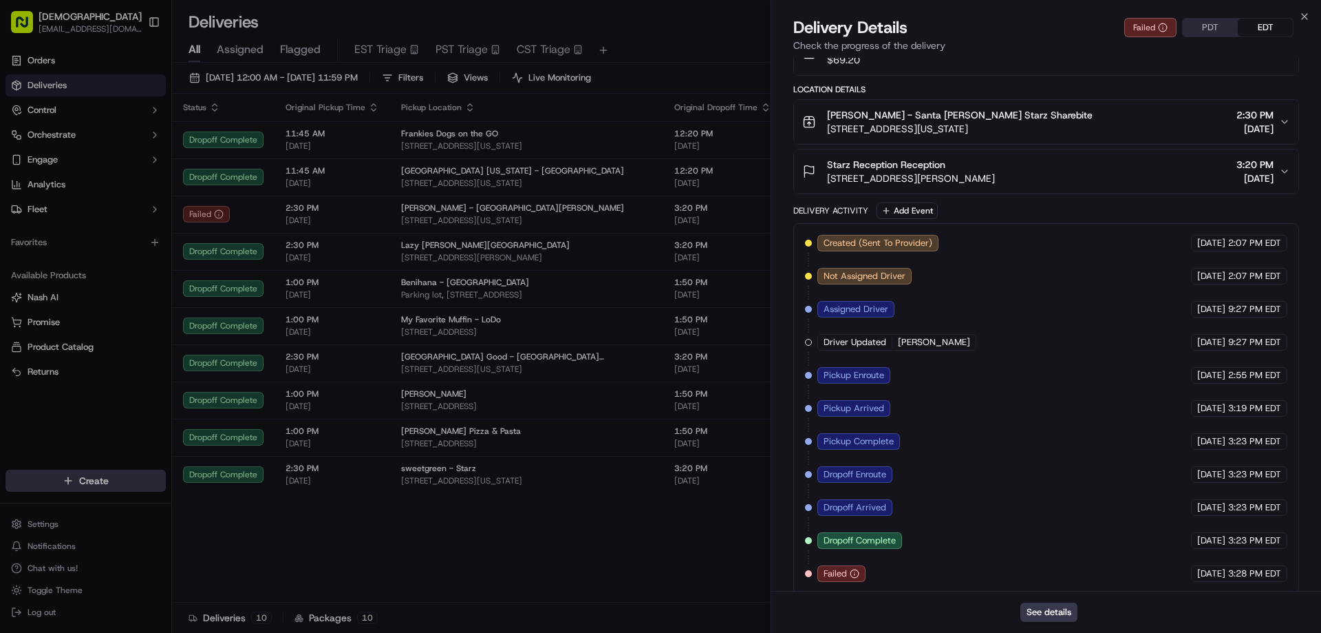
drag, startPoint x: 719, startPoint y: 525, endPoint x: 727, endPoint y: 516, distance: 11.7
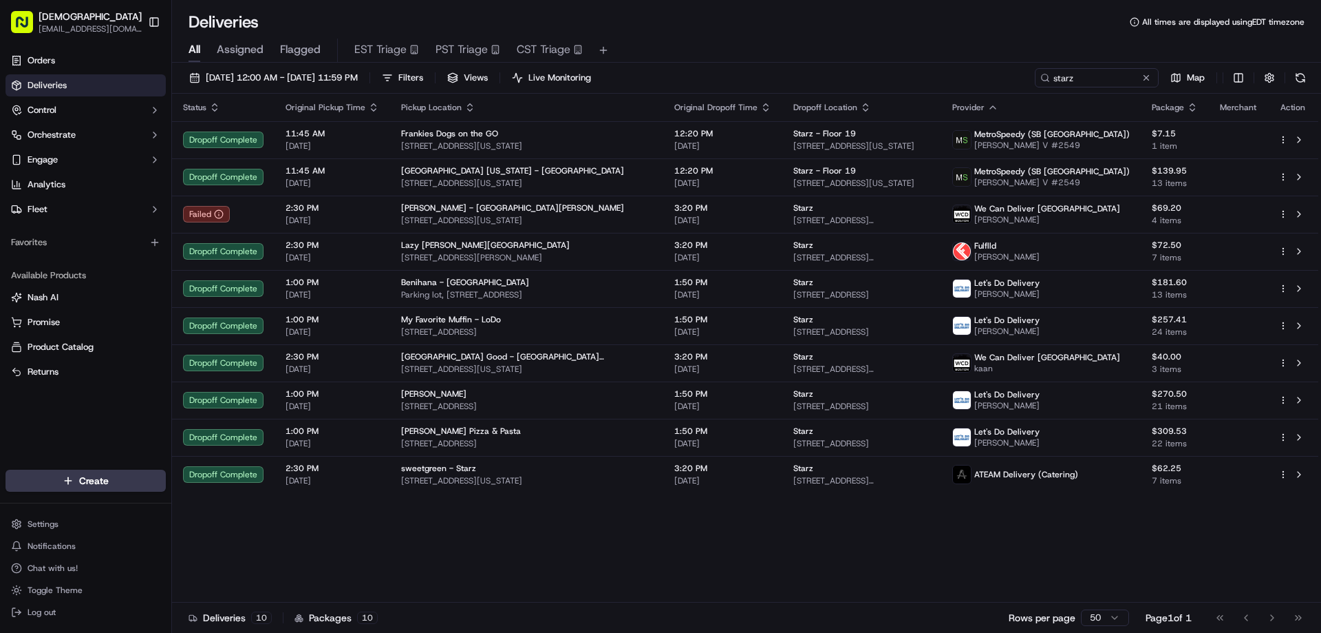
click at [964, 562] on div "Status Original Pickup Time Pickup Location Original Dropoff Time Dropoff Locat…" at bounding box center [745, 348] width 1147 height 509
click at [759, 520] on div "Status Original Pickup Time Pickup Location Original Dropoff Time Dropoff Locat…" at bounding box center [745, 348] width 1147 height 509
click at [719, 30] on div "Deliveries All times are displayed using EDT timezone" at bounding box center [746, 22] width 1149 height 22
drag, startPoint x: 906, startPoint y: 515, endPoint x: 962, endPoint y: 516, distance: 55.8
click at [906, 516] on div "Status Original Pickup Time Pickup Location Original Dropoff Time Dropoff Locat…" at bounding box center [745, 348] width 1147 height 509
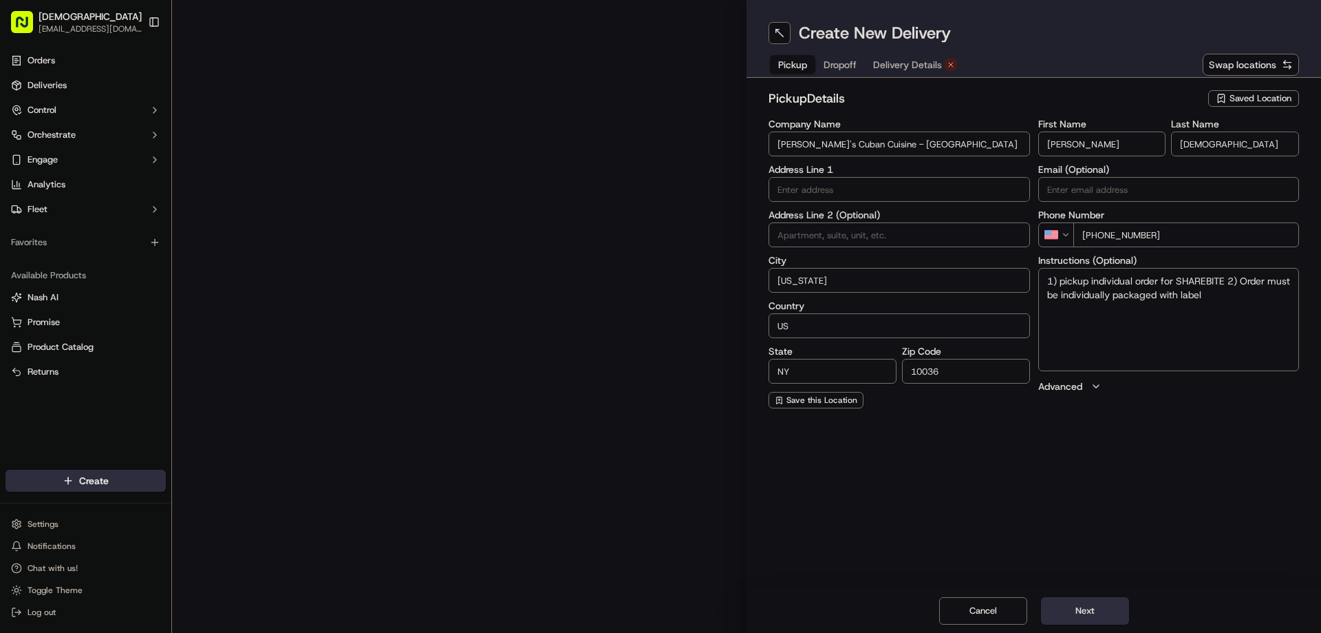
type input "[STREET_ADDRESS]"
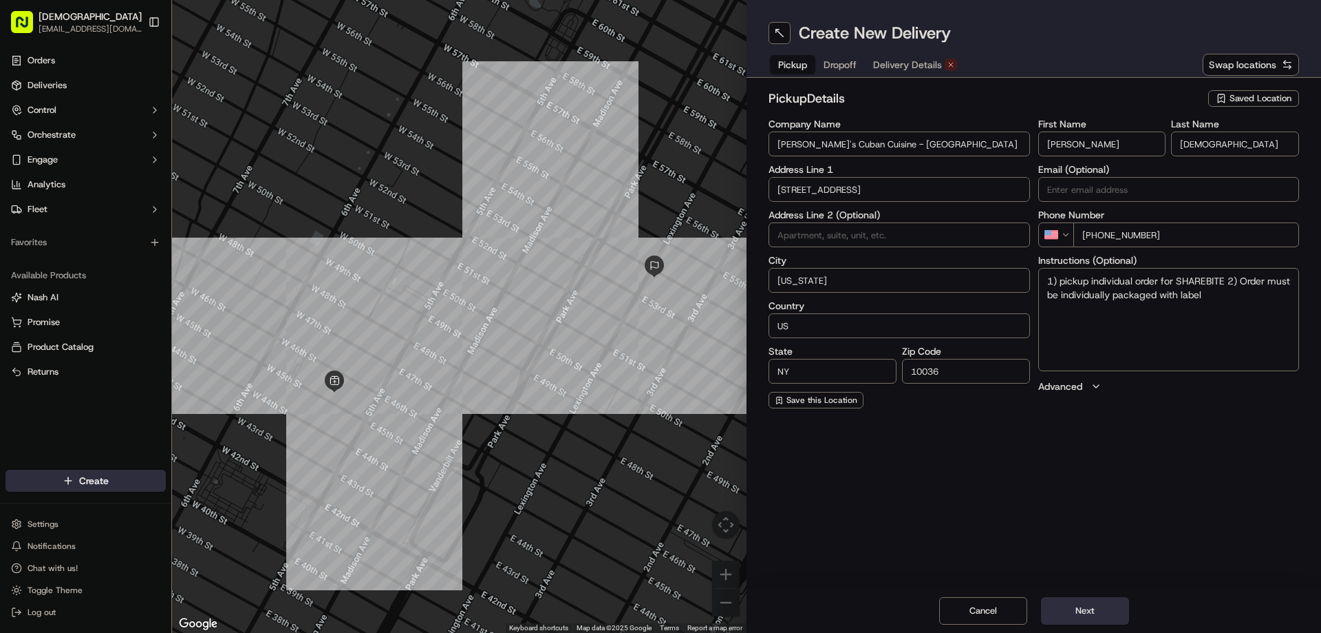
click at [838, 64] on span "Dropoff" at bounding box center [840, 65] width 33 height 14
click at [902, 61] on span "Delivery Details" at bounding box center [907, 65] width 69 height 14
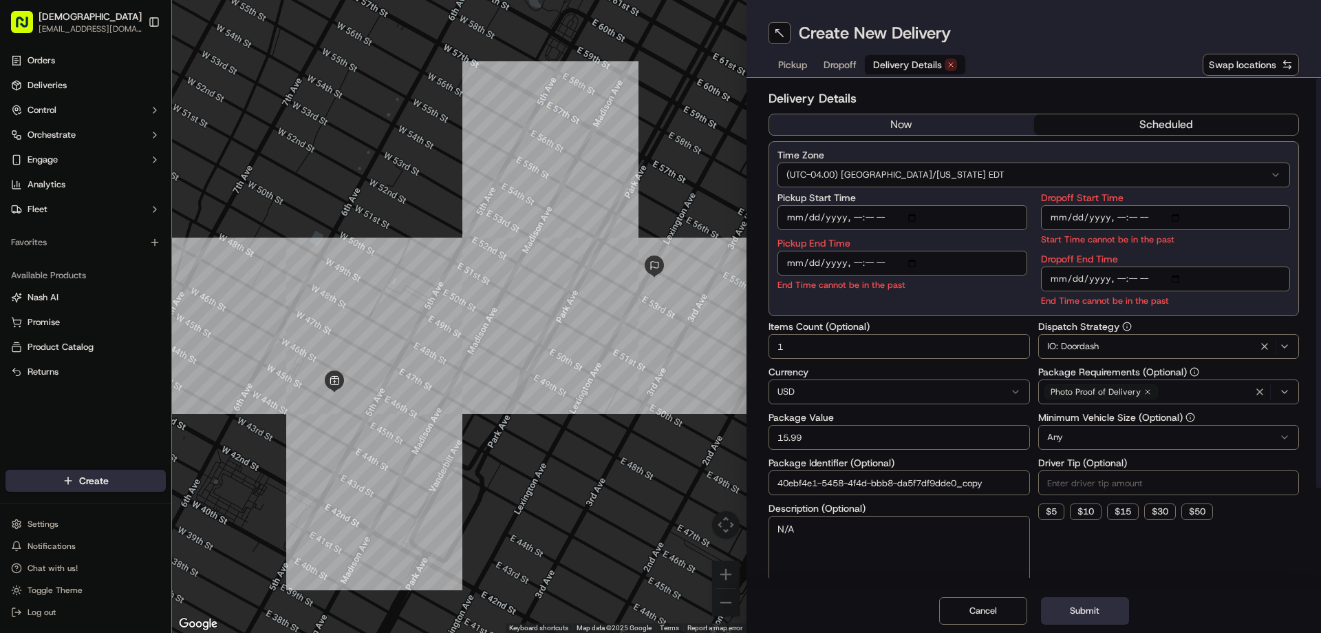
click at [871, 120] on button "now" at bounding box center [901, 124] width 265 height 21
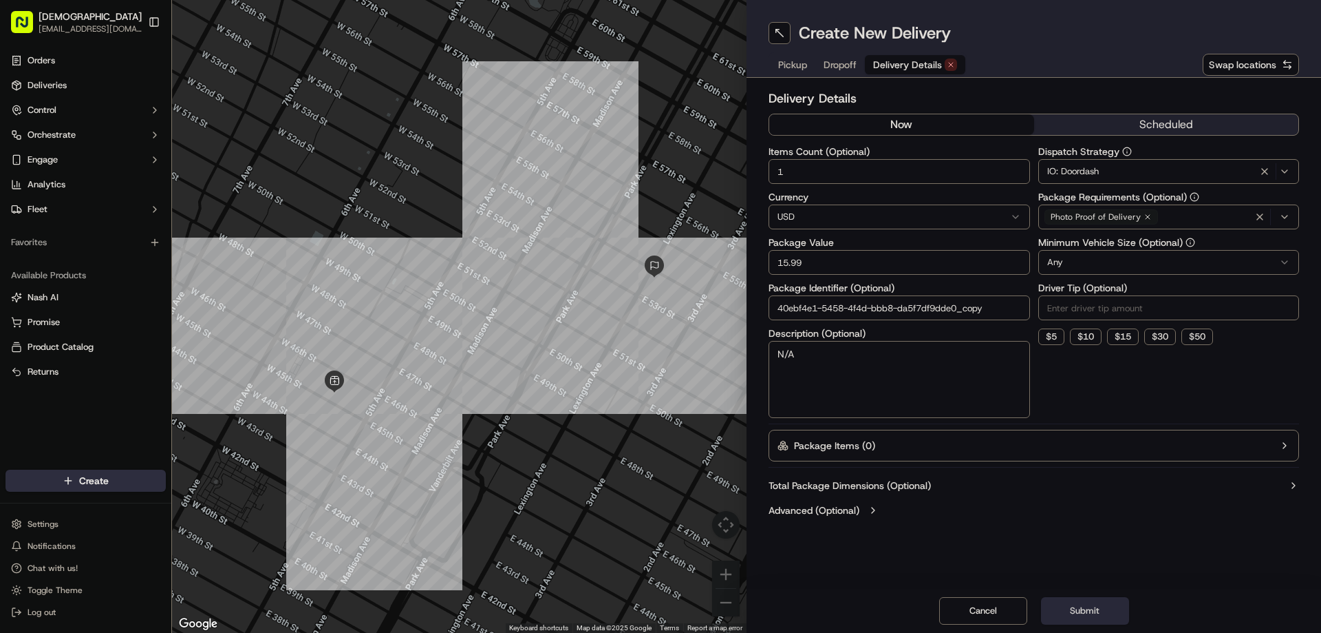
click at [1092, 610] on button "Submit" at bounding box center [1085, 611] width 88 height 28
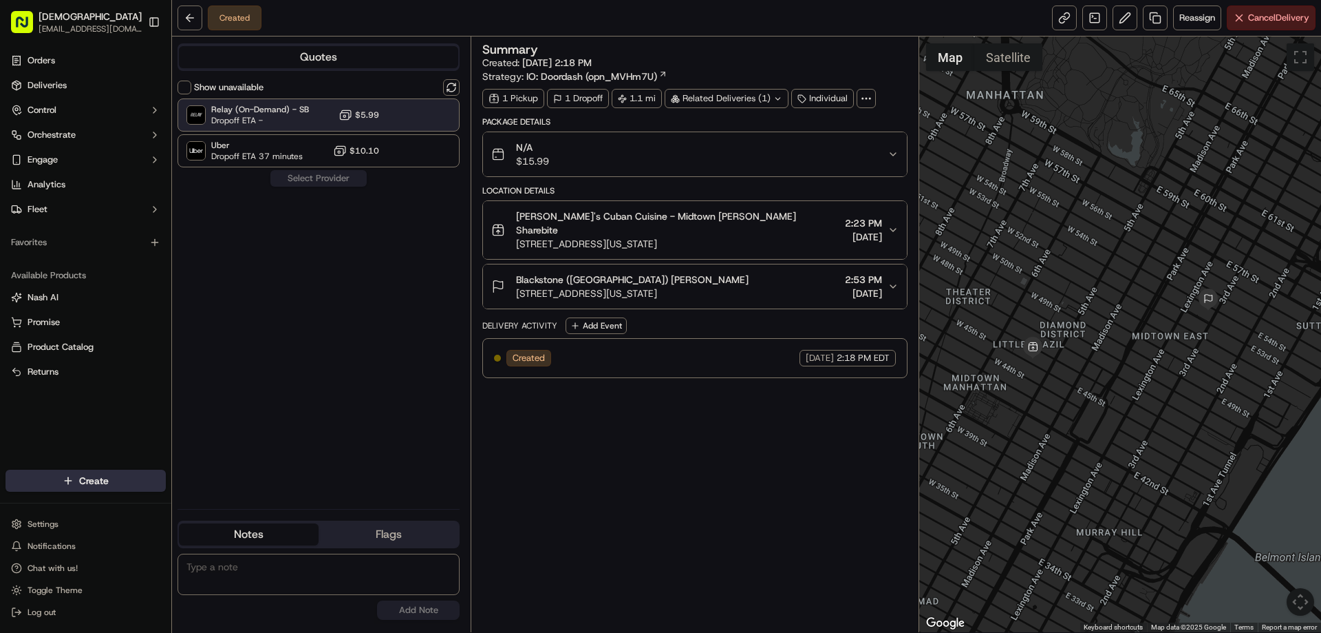
click at [278, 114] on span "Relay (On-Demand) - SB" at bounding box center [260, 109] width 98 height 11
click at [301, 110] on span "Relay (On-Demand) - SB" at bounding box center [260, 109] width 98 height 11
click at [347, 179] on button "Assign Provider" at bounding box center [319, 178] width 98 height 17
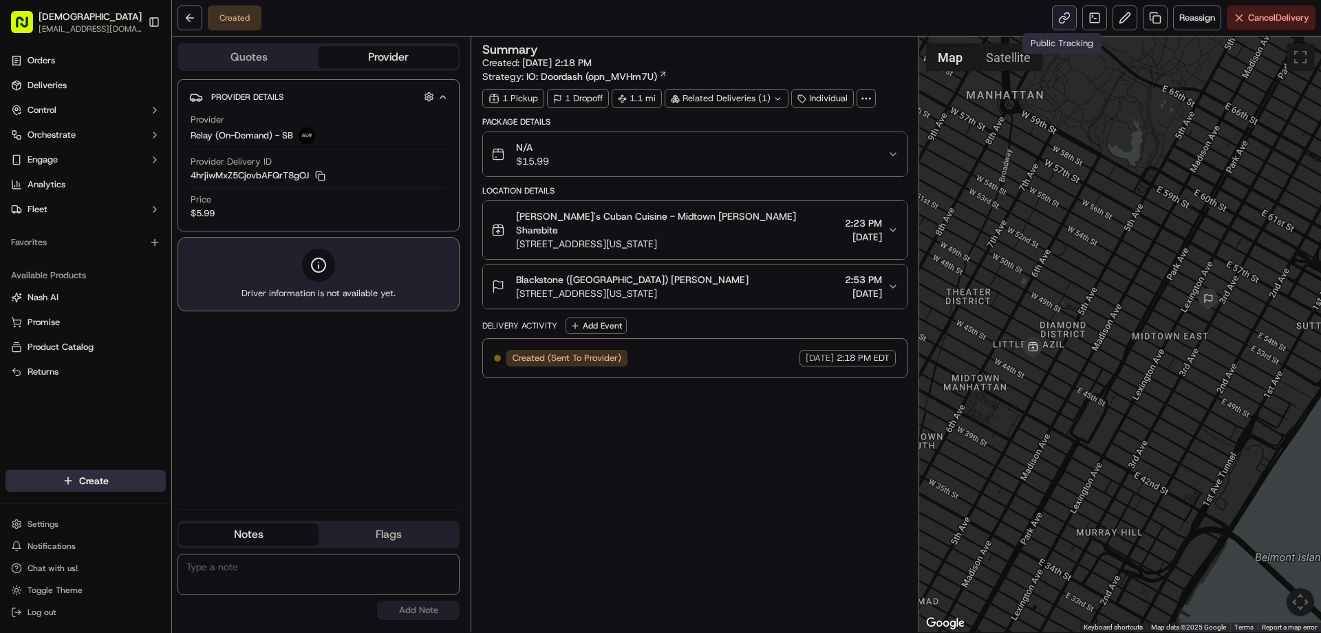
click at [1063, 27] on link at bounding box center [1064, 18] width 25 height 25
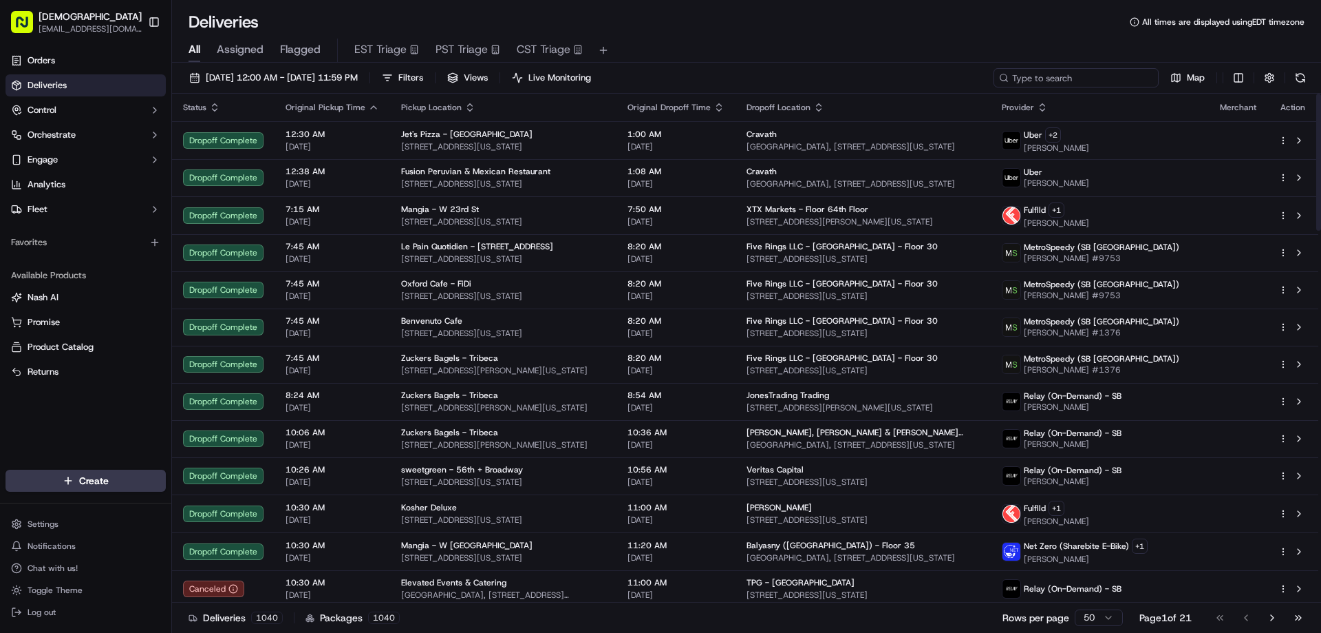
click at [1071, 76] on input at bounding box center [1076, 77] width 165 height 19
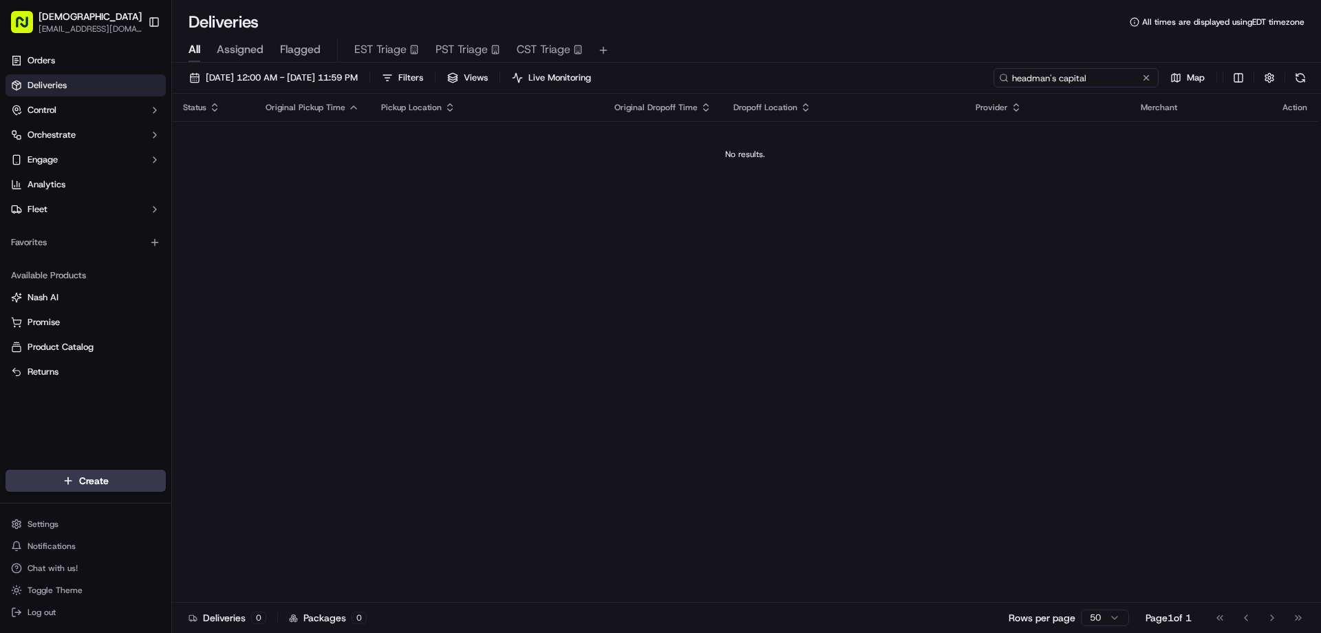
drag, startPoint x: 1057, startPoint y: 78, endPoint x: 1006, endPoint y: 82, distance: 51.8
click at [1006, 82] on div "headman's capital" at bounding box center [1076, 77] width 165 height 19
click at [1097, 74] on input "hackman's capital" at bounding box center [1076, 77] width 165 height 19
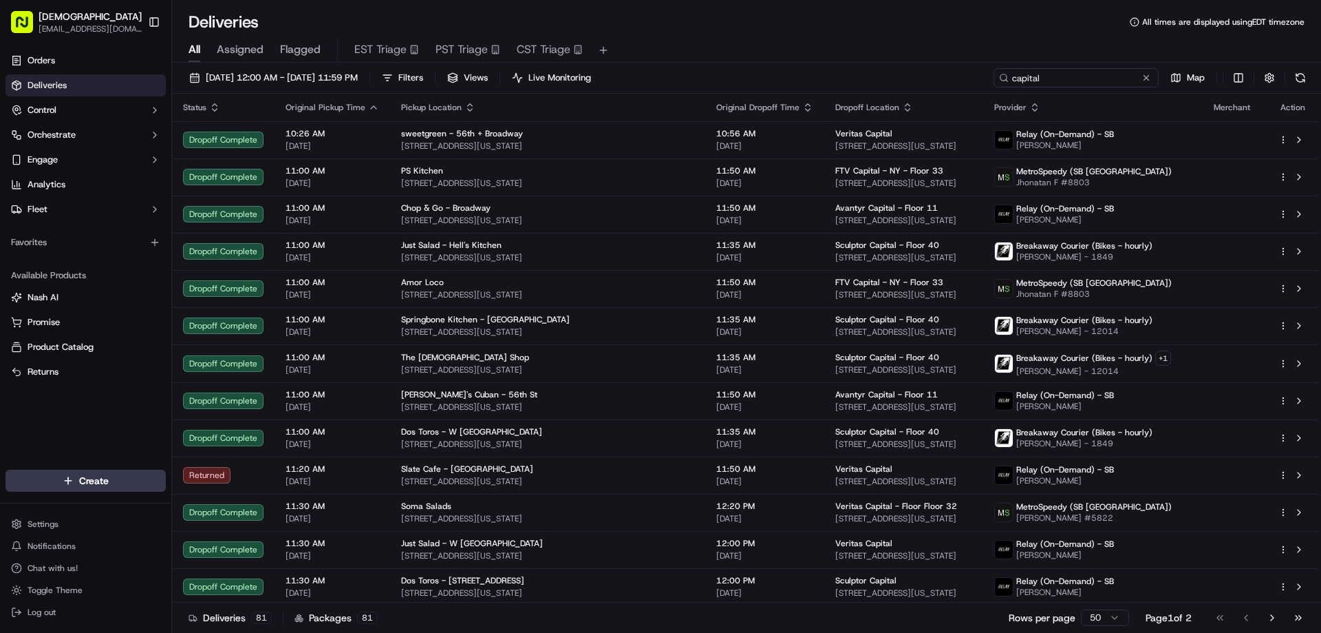
click at [1093, 74] on input "capital" at bounding box center [1076, 77] width 165 height 19
type input "capital"
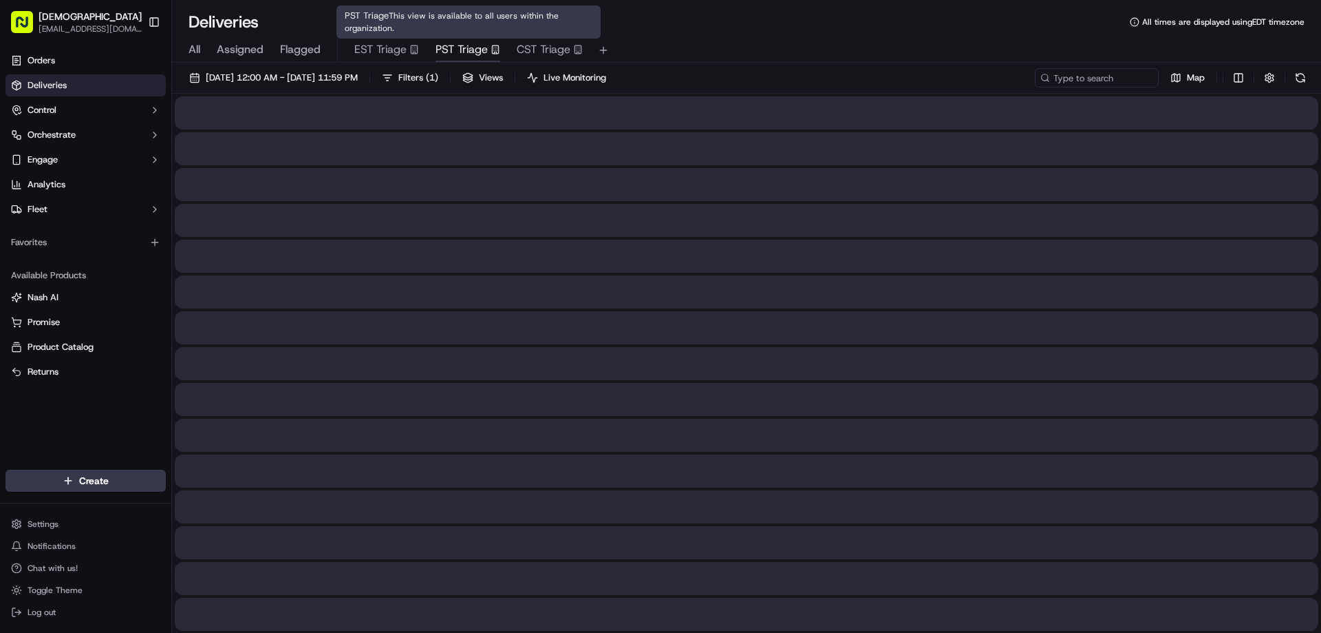
click at [482, 45] on span "PST Triage" at bounding box center [462, 49] width 52 height 17
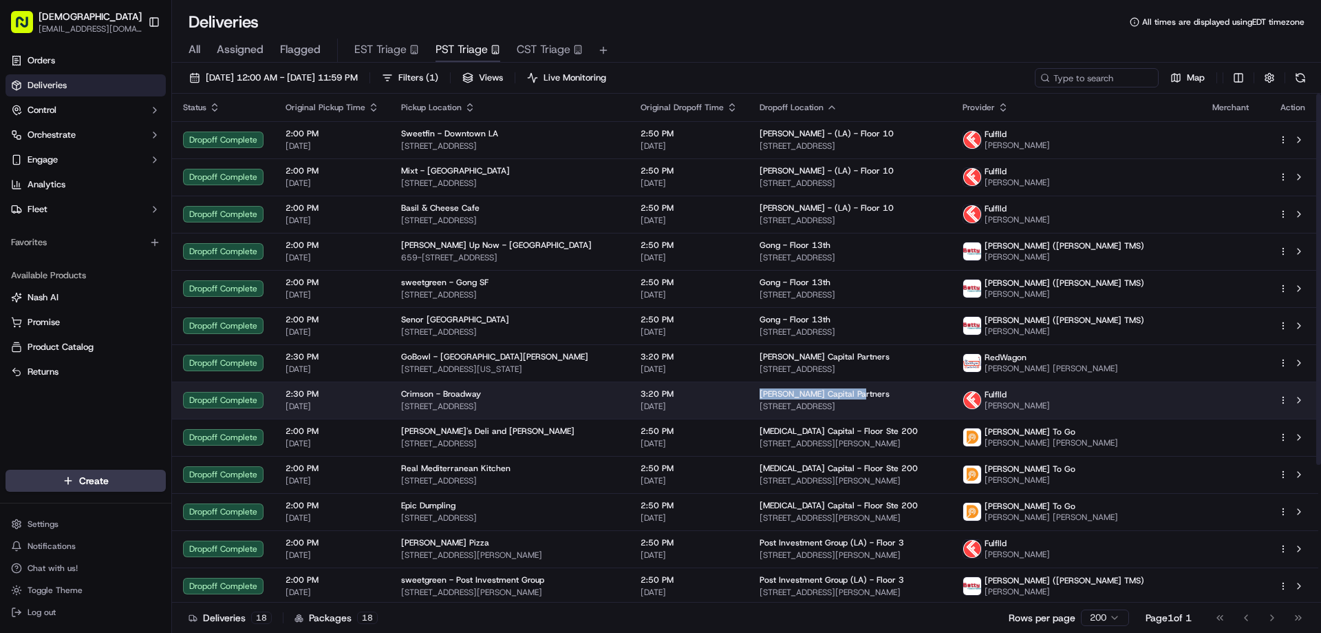
drag, startPoint x: 886, startPoint y: 391, endPoint x: 779, endPoint y: 391, distance: 106.7
click at [779, 391] on td "Hackman Capital Partners 4060 Ince Blvd, Culver City, CA 90232, USA" at bounding box center [850, 399] width 203 height 37
copy span "Hackman Capital Partners"
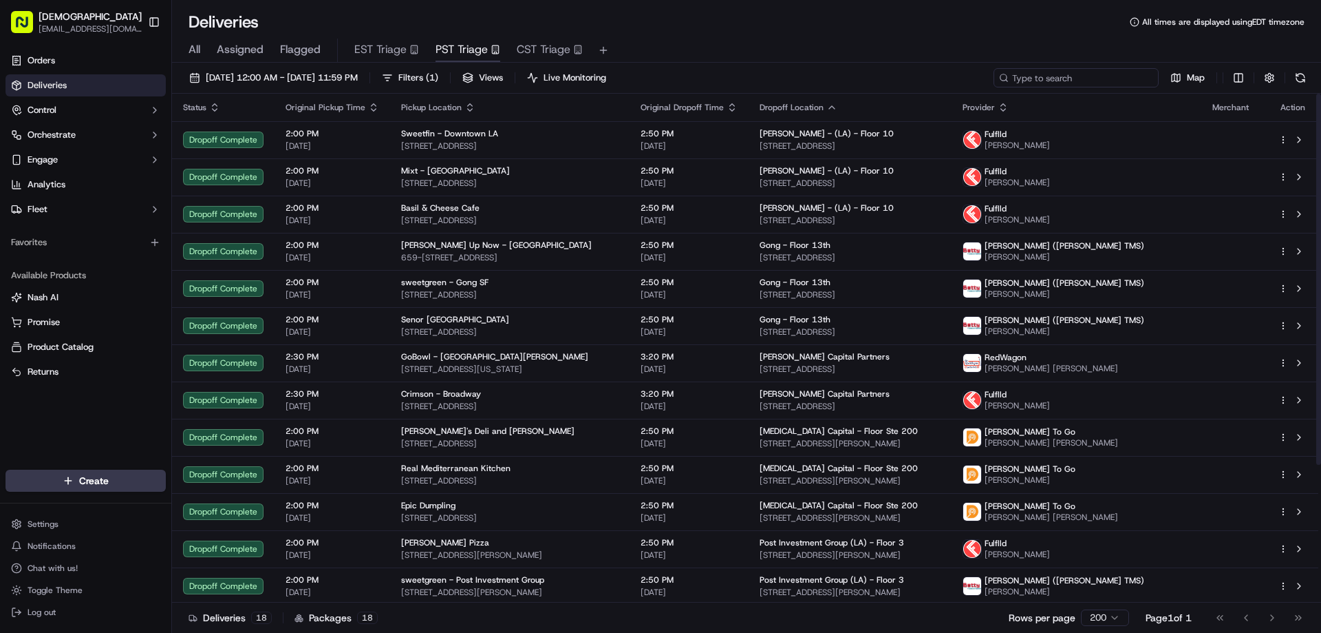
click at [1096, 75] on input at bounding box center [1076, 77] width 165 height 19
paste input "Hackman Capital Partners"
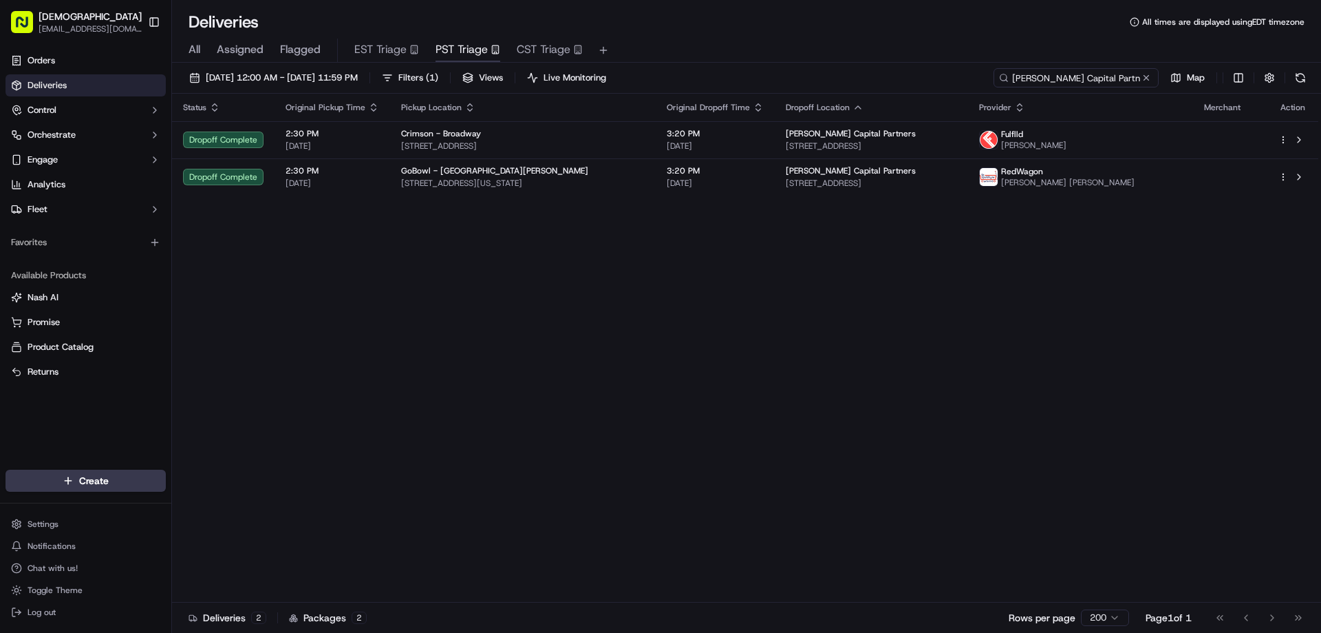
type input "Hackman Capital Partners"
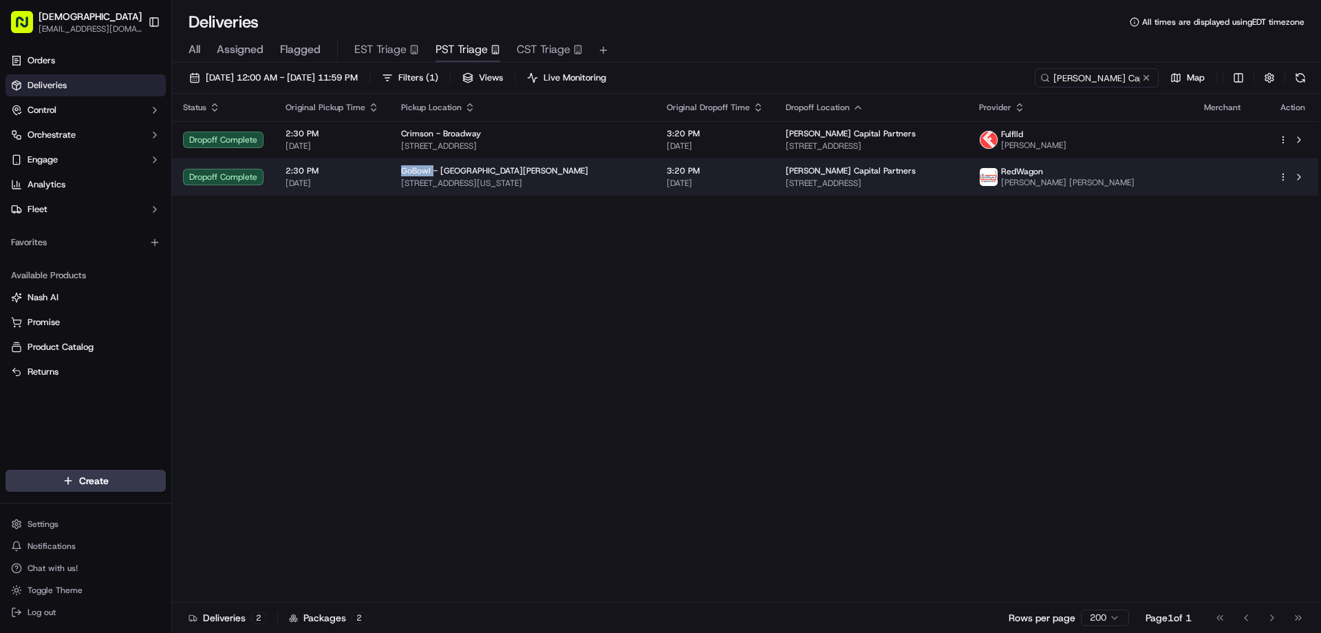
drag, startPoint x: 429, startPoint y: 169, endPoint x: 397, endPoint y: 169, distance: 32.3
click at [397, 169] on td "GoBowl - Santa Monica 2450 Colorado Ave, Santa Monica, CA 90404, USA" at bounding box center [523, 176] width 266 height 37
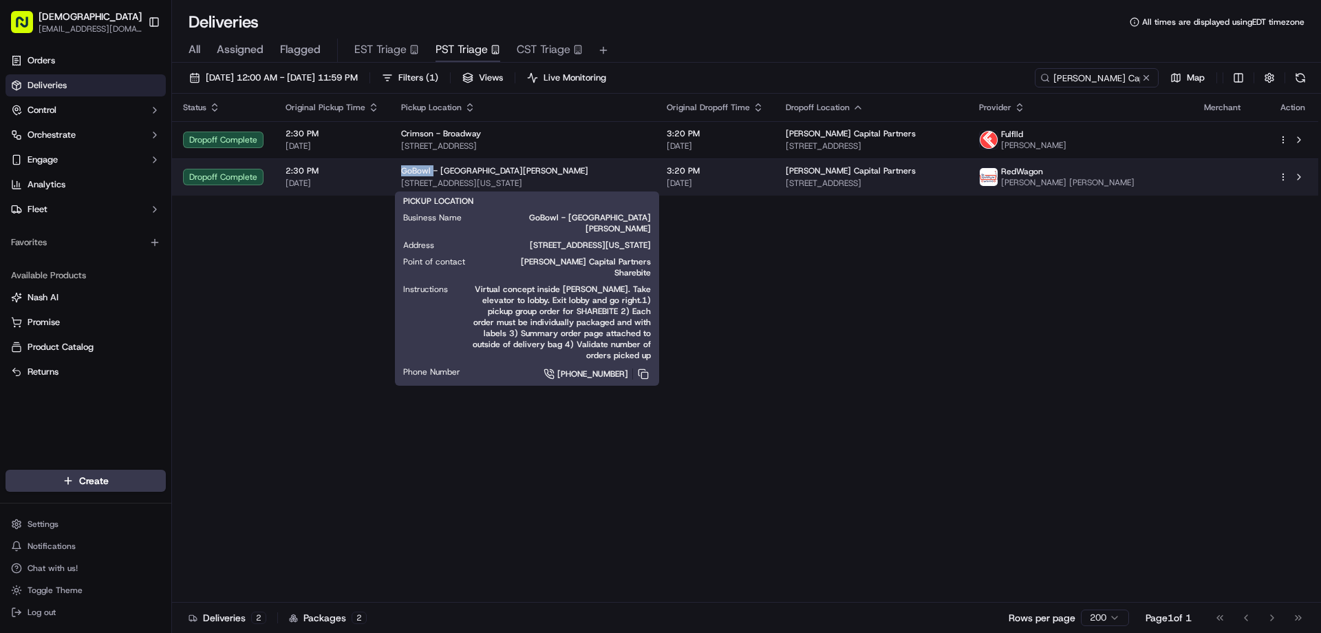
copy span "GoBowl"
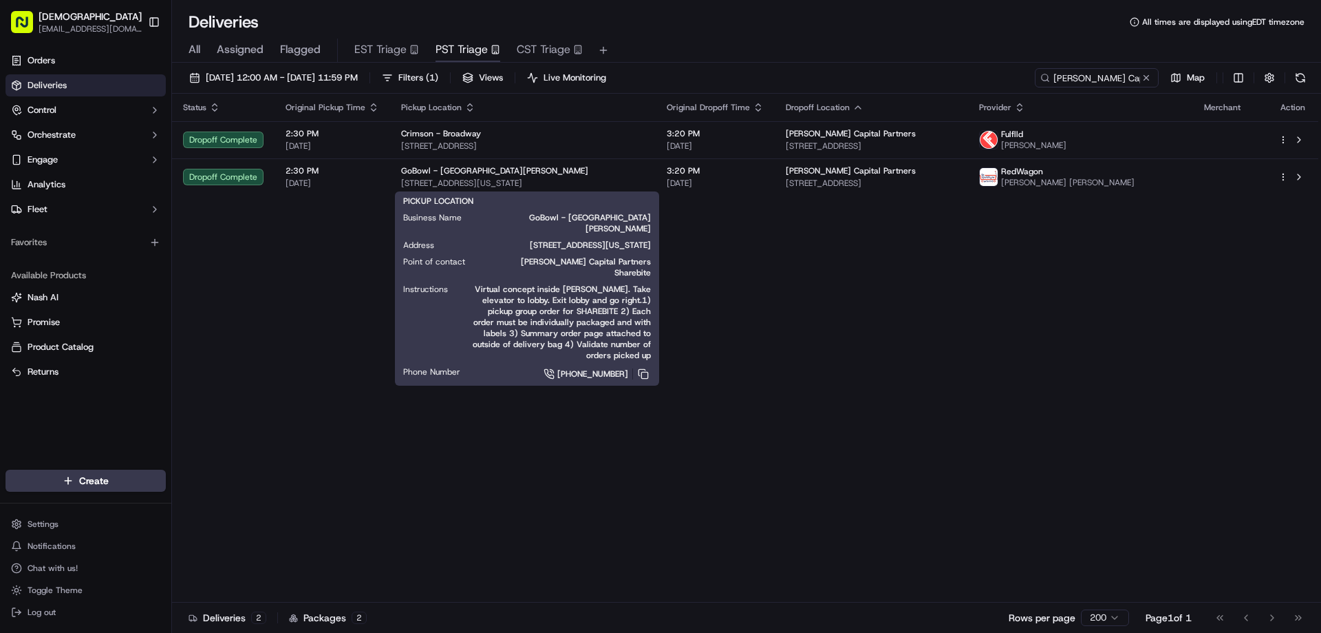
click at [543, 284] on span "Virtual concept inside Mrs. Winston's. Take elevator to lobby. Exit lobby and g…" at bounding box center [560, 322] width 181 height 77
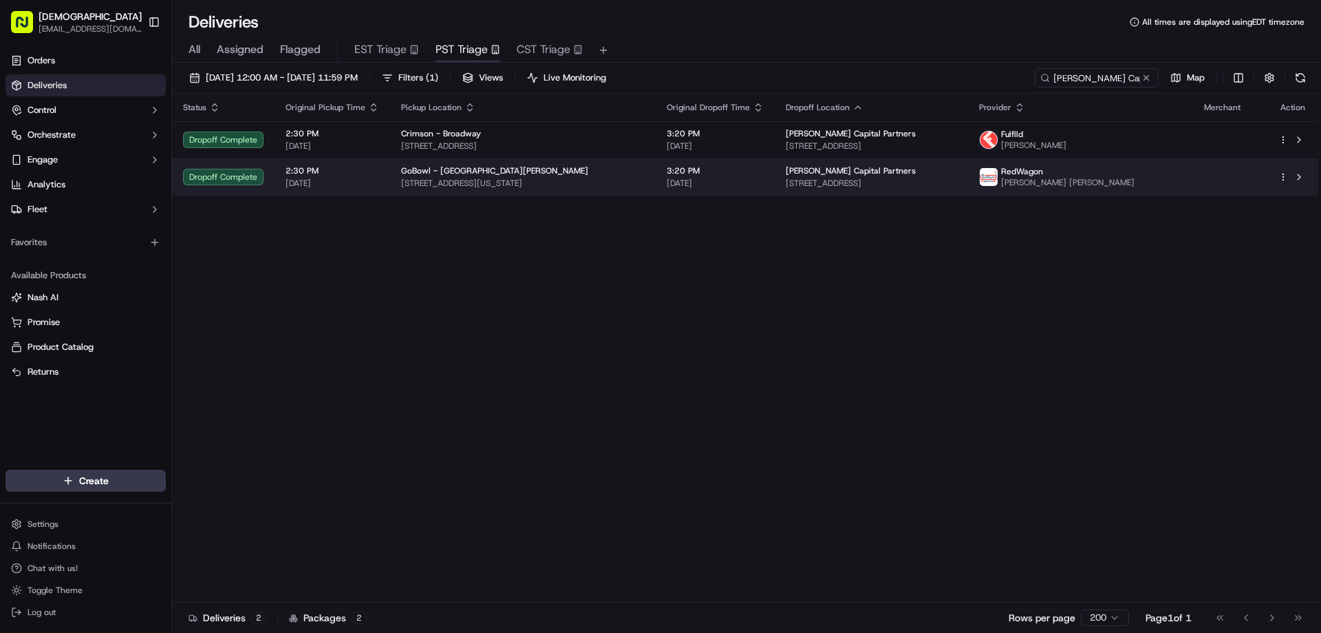
drag, startPoint x: 427, startPoint y: 168, endPoint x: 401, endPoint y: 168, distance: 26.2
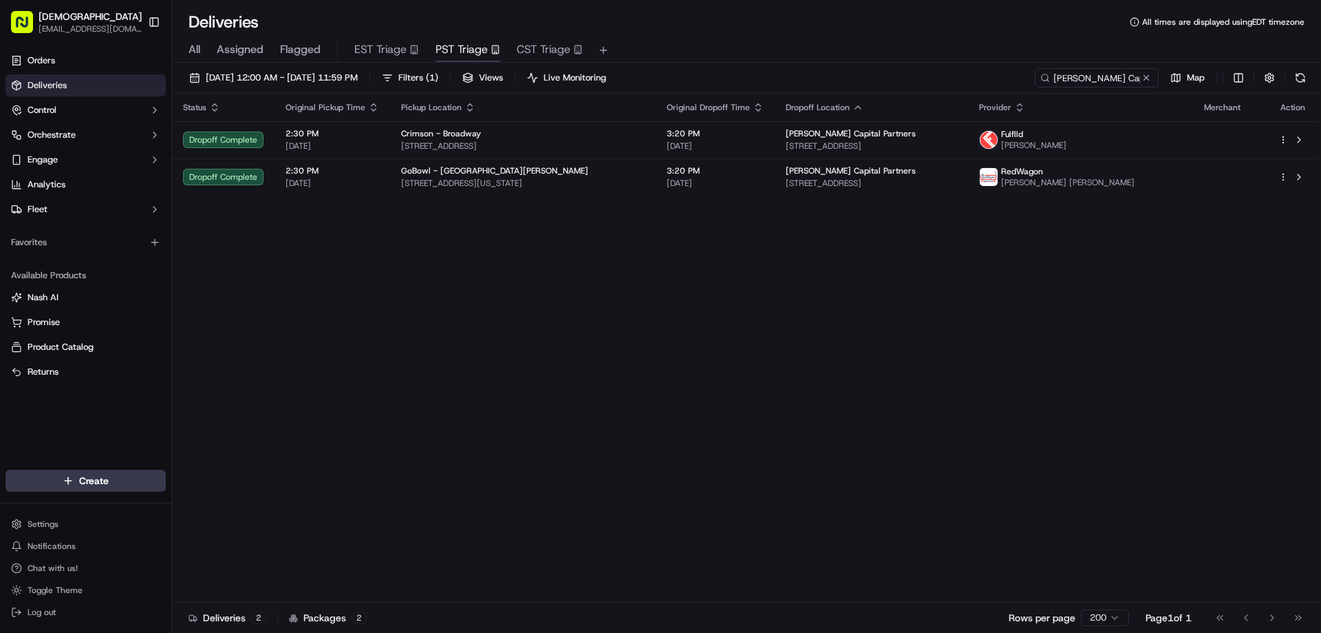
drag, startPoint x: 401, startPoint y: 168, endPoint x: 352, endPoint y: 252, distance: 97.2
click at [352, 252] on div "Status Original Pickup Time Pickup Location Original Dropoff Time Dropoff Locat…" at bounding box center [745, 348] width 1147 height 509
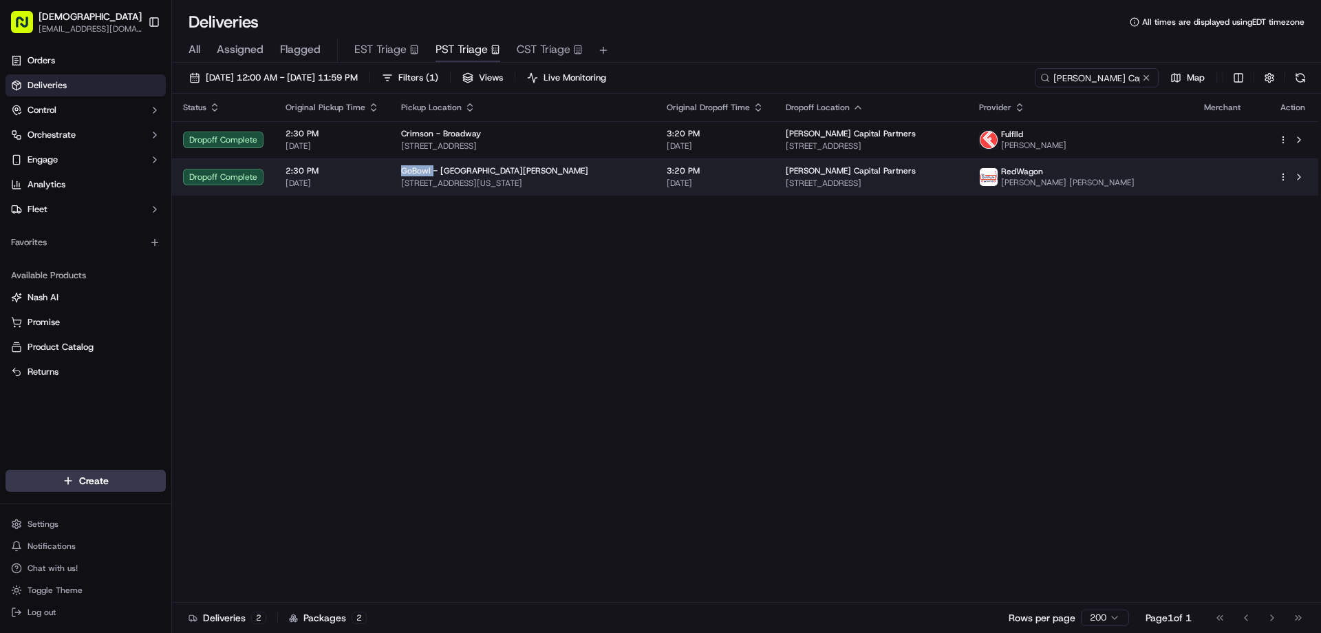
drag, startPoint x: 429, startPoint y: 168, endPoint x: 393, endPoint y: 168, distance: 36.5
click at [393, 168] on td "GoBowl - Santa Monica 2450 Colorado Ave, Santa Monica, CA 90404, USA" at bounding box center [523, 176] width 266 height 37
copy span "GoBowl"
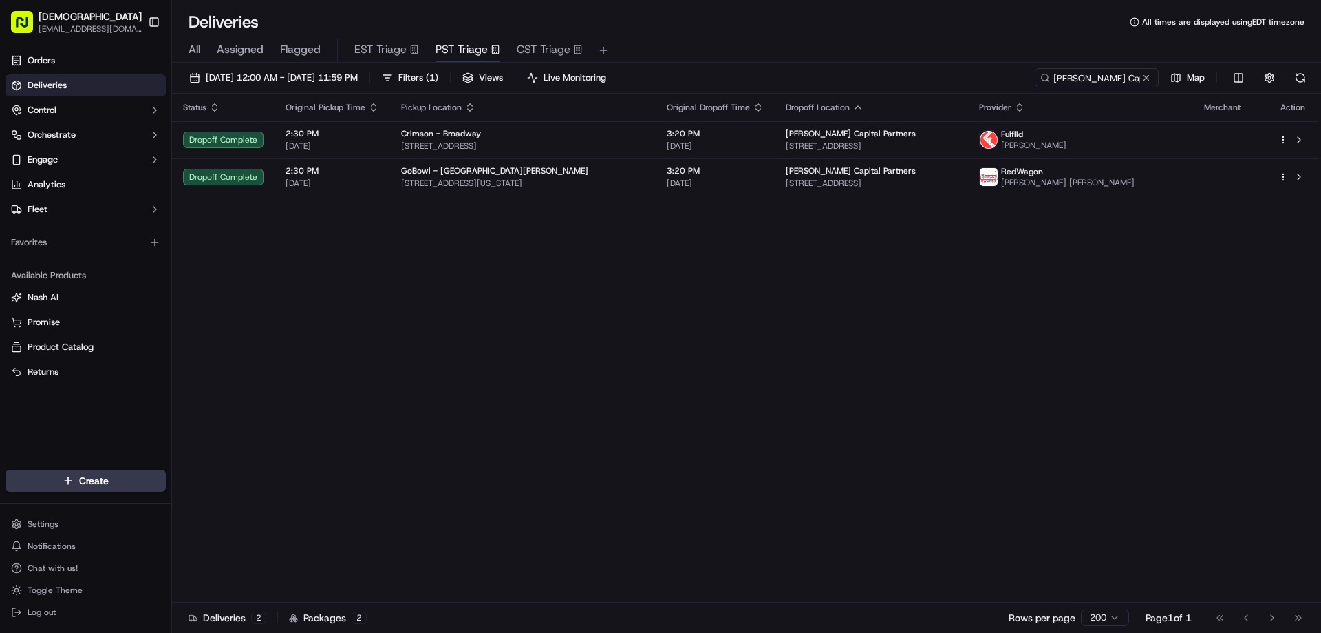
click at [1124, 432] on div "Status Original Pickup Time Pickup Location Original Dropoff Time Dropoff Locat…" at bounding box center [745, 348] width 1147 height 509
click at [933, 410] on div "Status Original Pickup Time Pickup Location Original Dropoff Time Dropoff Locat…" at bounding box center [745, 348] width 1147 height 509
click at [619, 386] on div "Status Original Pickup Time Pickup Location Original Dropoff Time Dropoff Locat…" at bounding box center [745, 348] width 1147 height 509
